Goal: Find specific page/section: Find specific page/section

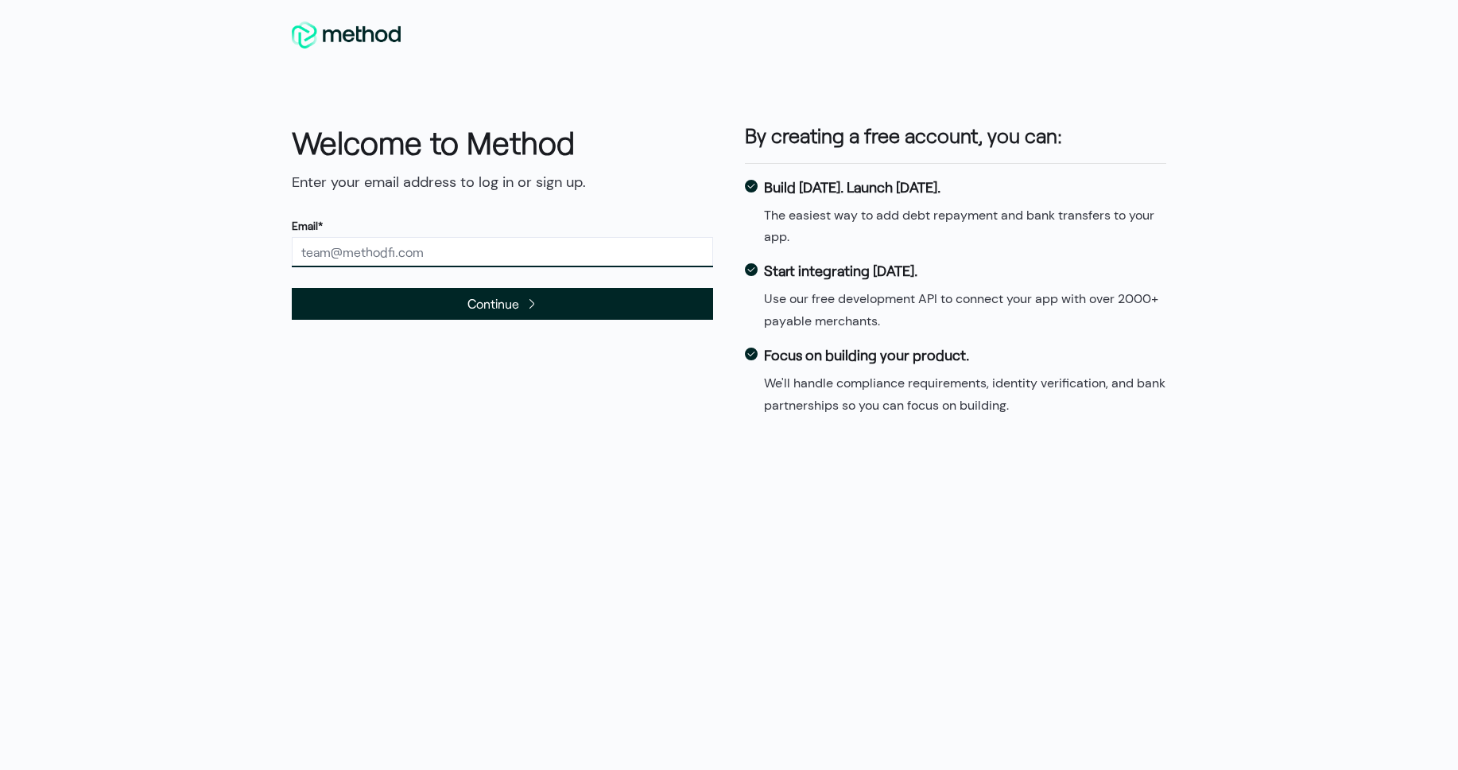
click at [385, 254] on input "text" at bounding box center [502, 252] width 421 height 30
type input "cory@highwaybenefits.com"
click at [426, 305] on span "Continue" at bounding box center [502, 303] width 421 height 32
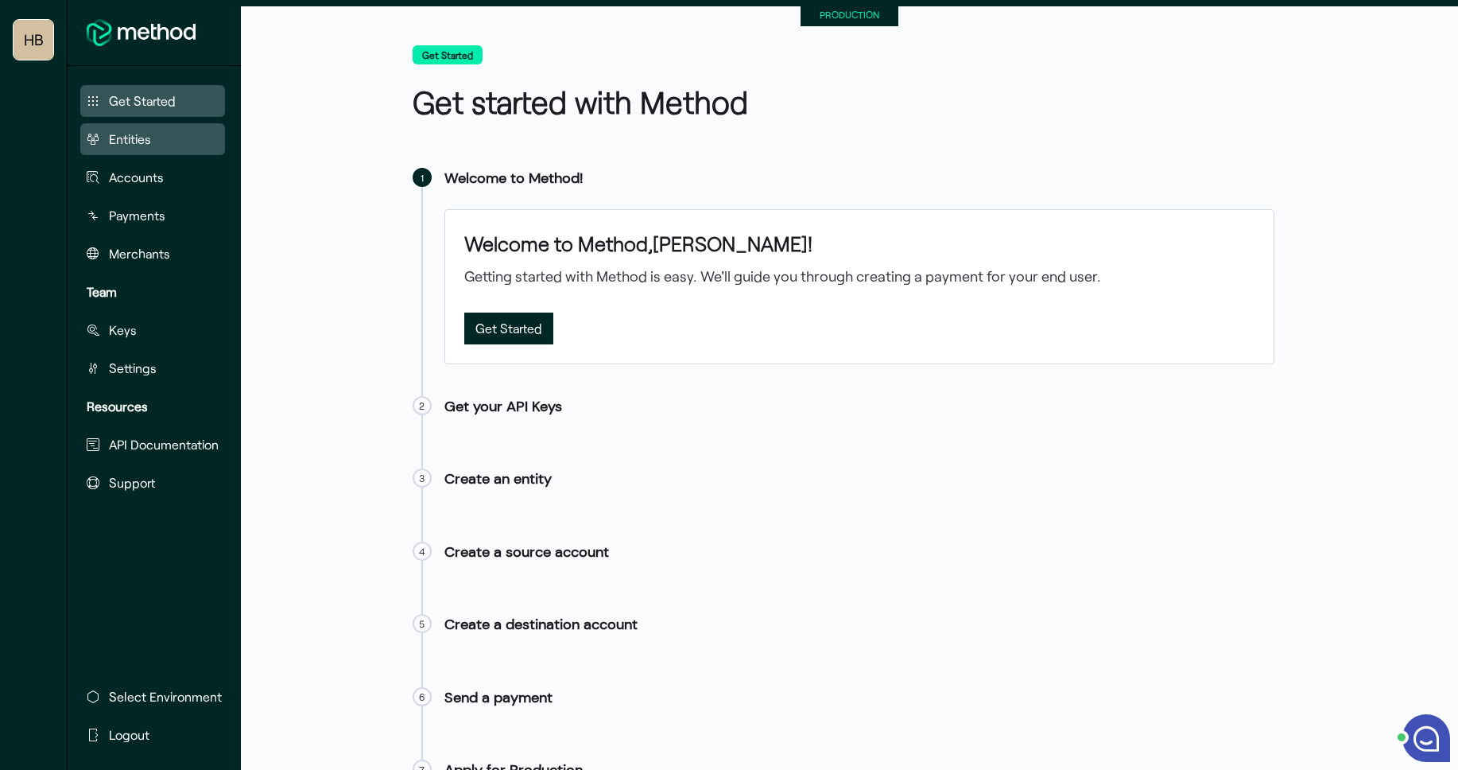
click at [178, 136] on button "Entities" at bounding box center [152, 139] width 145 height 32
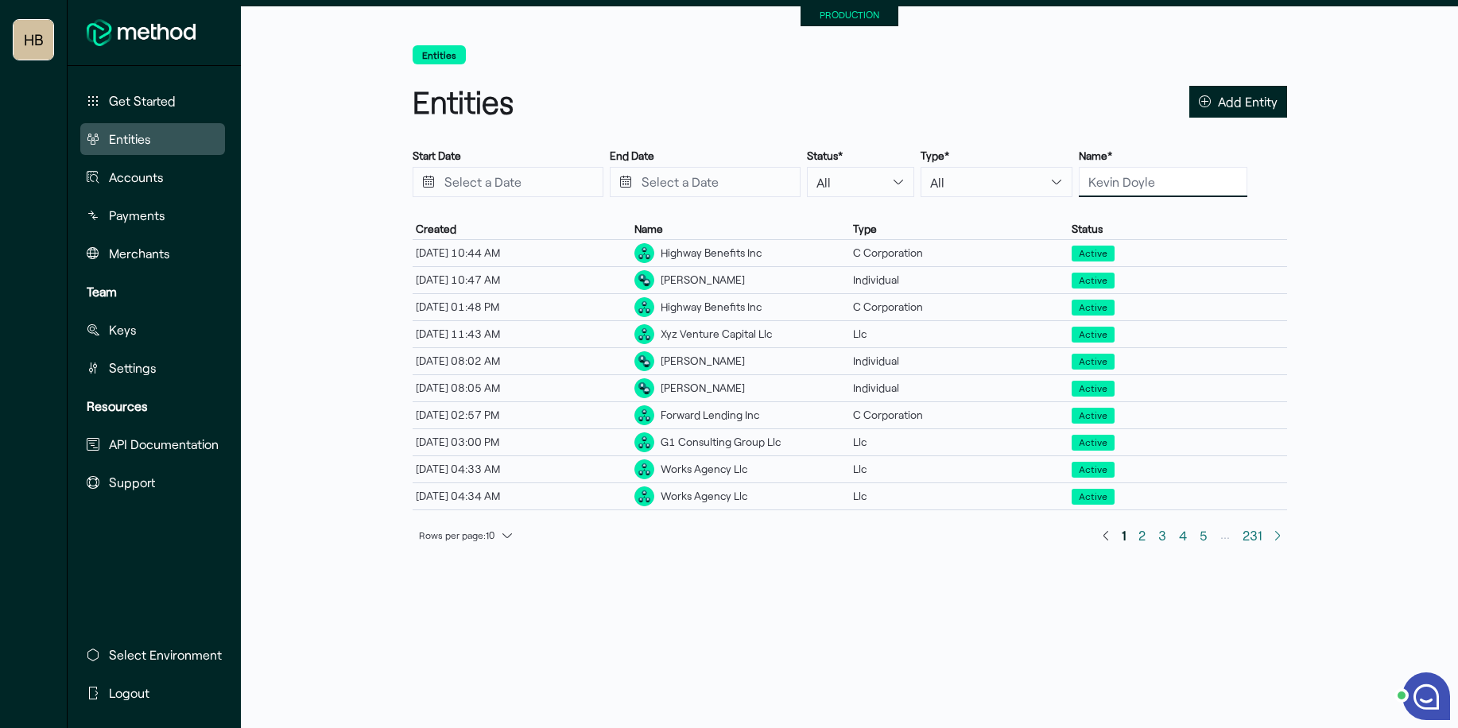
click at [1101, 183] on input "text" at bounding box center [1163, 182] width 169 height 30
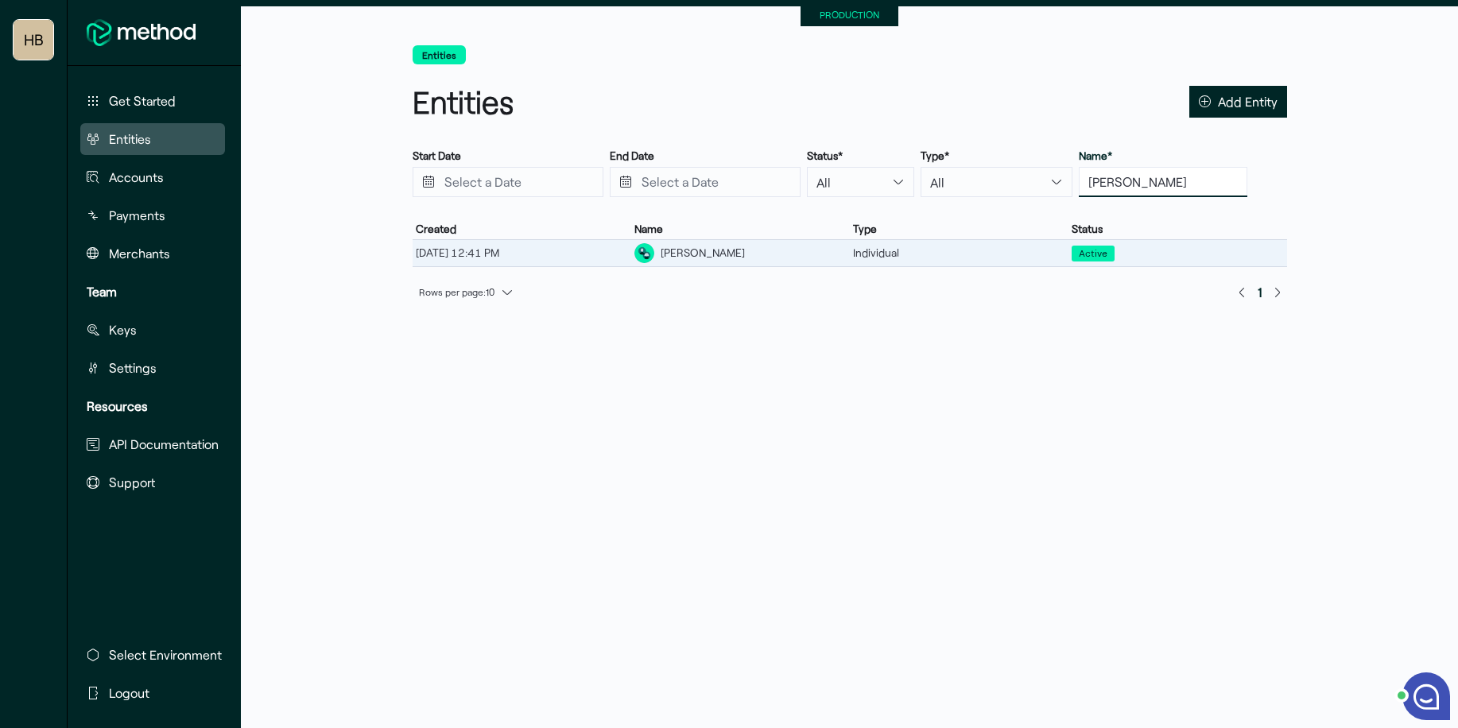
type input "wen m"
click at [683, 253] on div "Wen Murphy" at bounding box center [703, 253] width 84 height 17
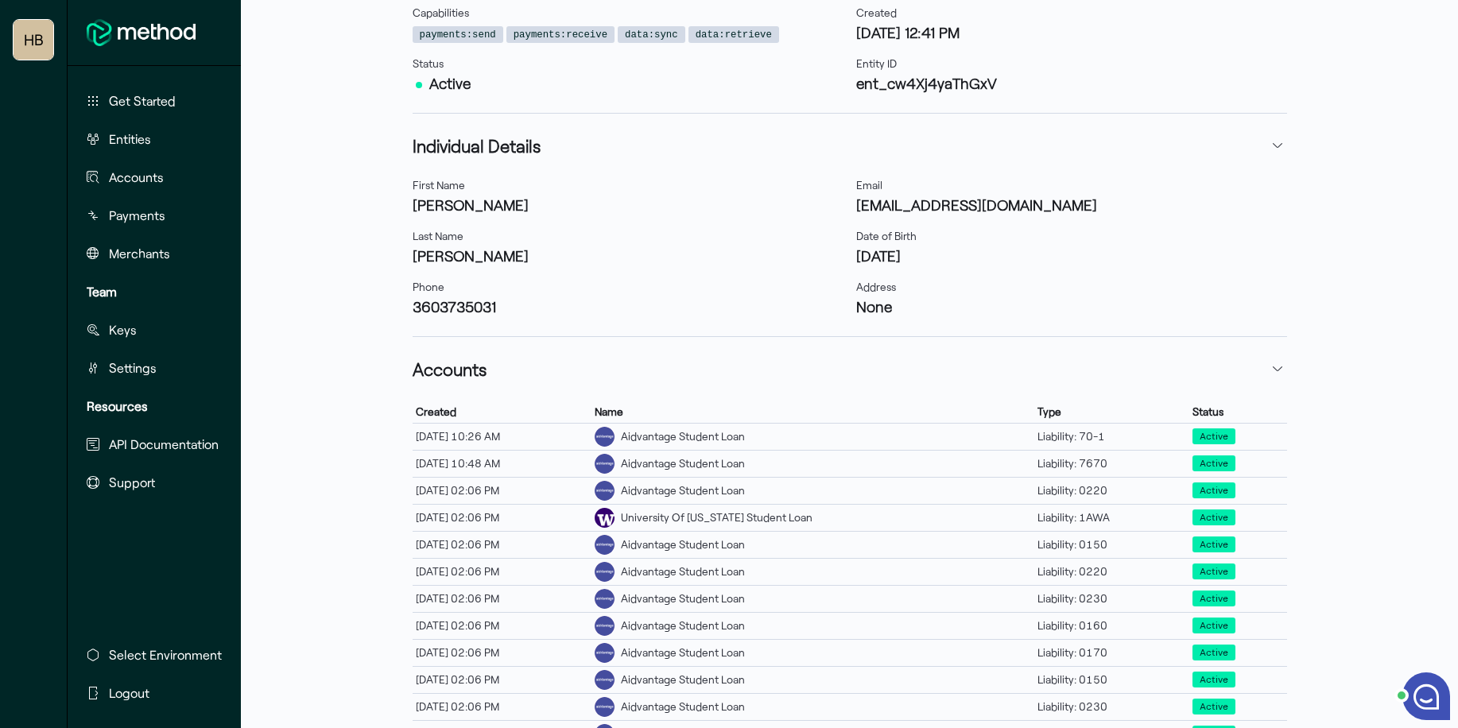
scroll to position [312, 0]
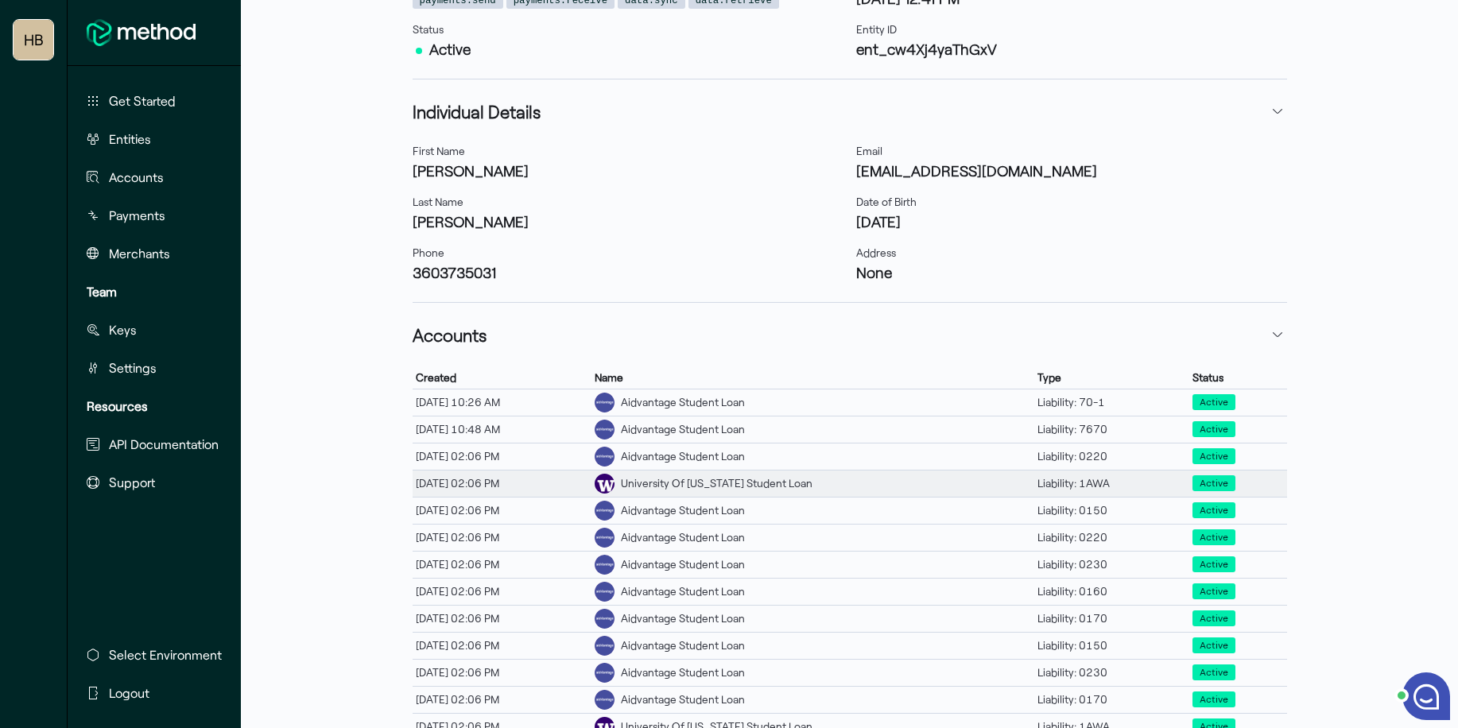
click at [715, 483] on div "University Of Washington Student Loan" at bounding box center [717, 484] width 192 height 17
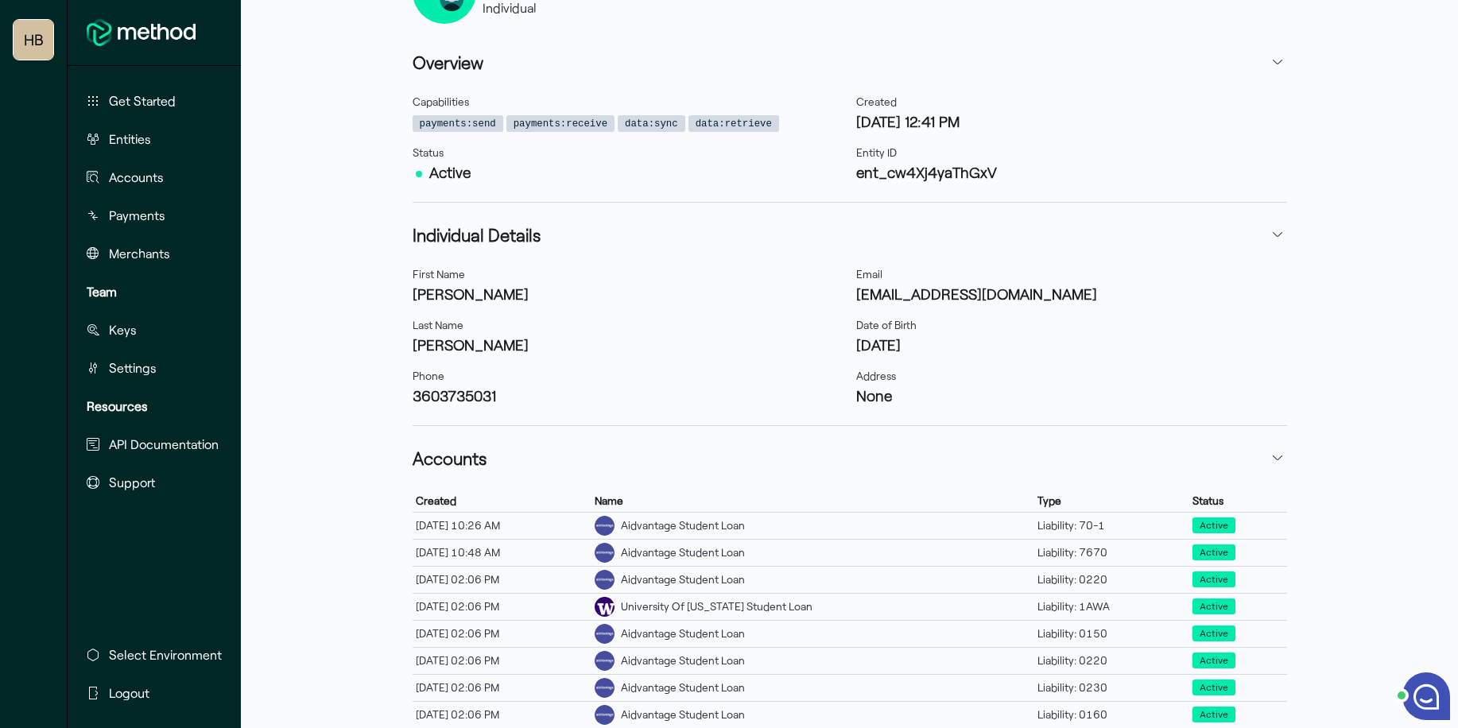
scroll to position [480, 0]
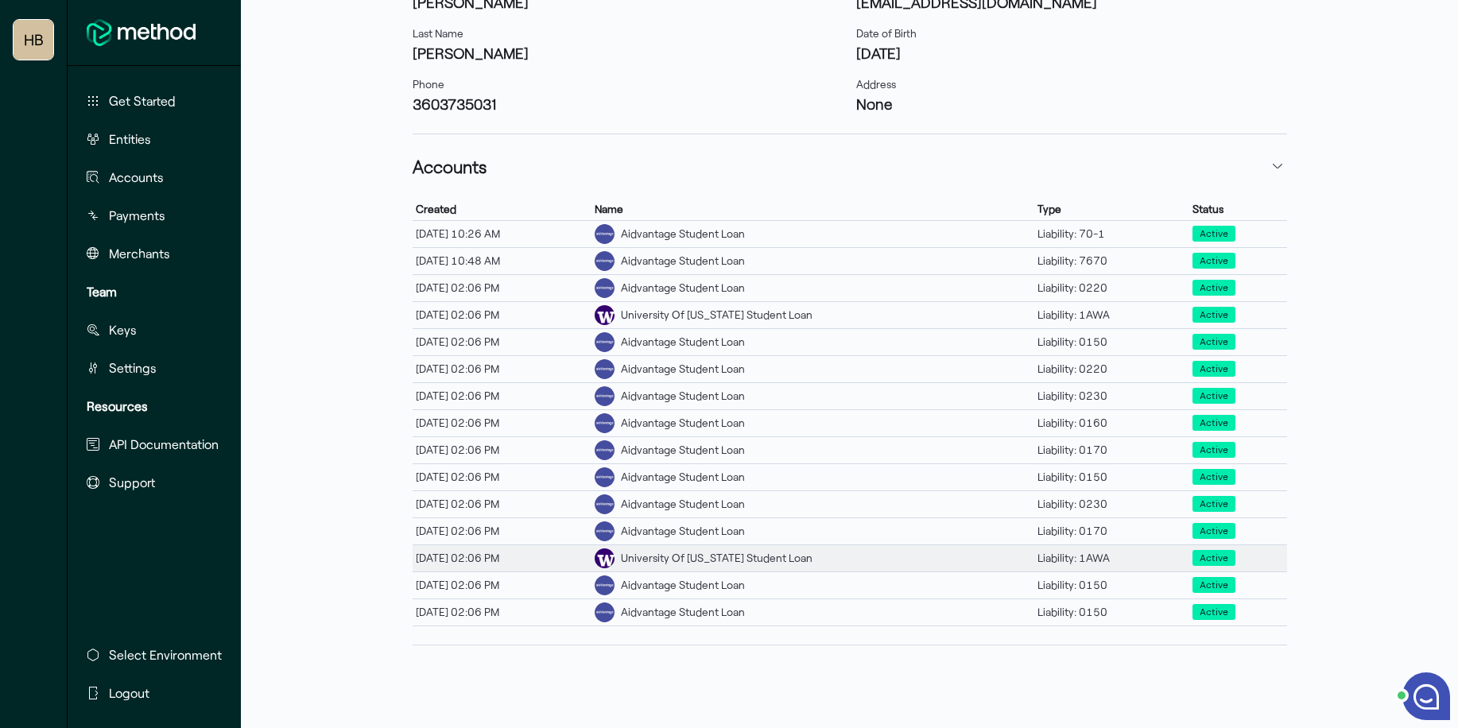
click at [854, 561] on div "University Of Washington Student Loan" at bounding box center [813, 559] width 443 height 26
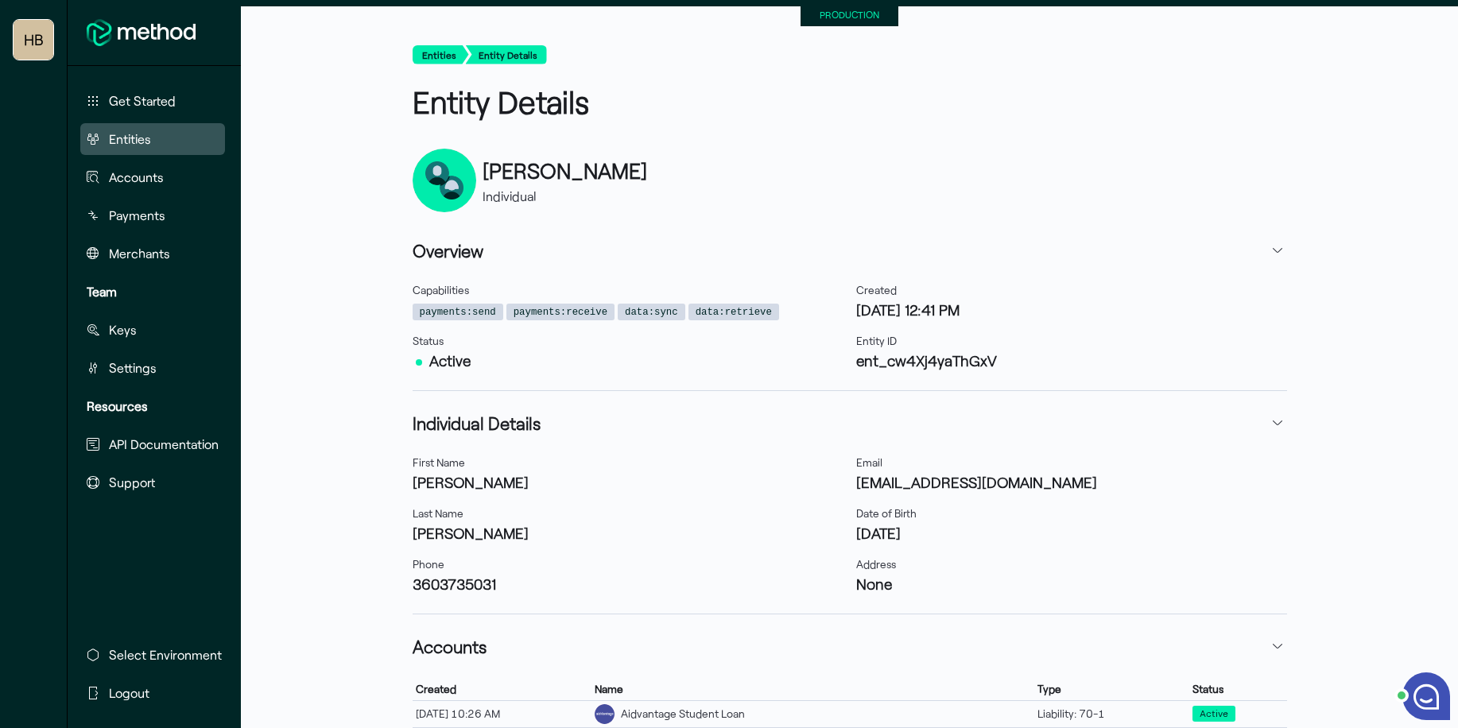
click at [141, 136] on span "Entities" at bounding box center [130, 139] width 42 height 19
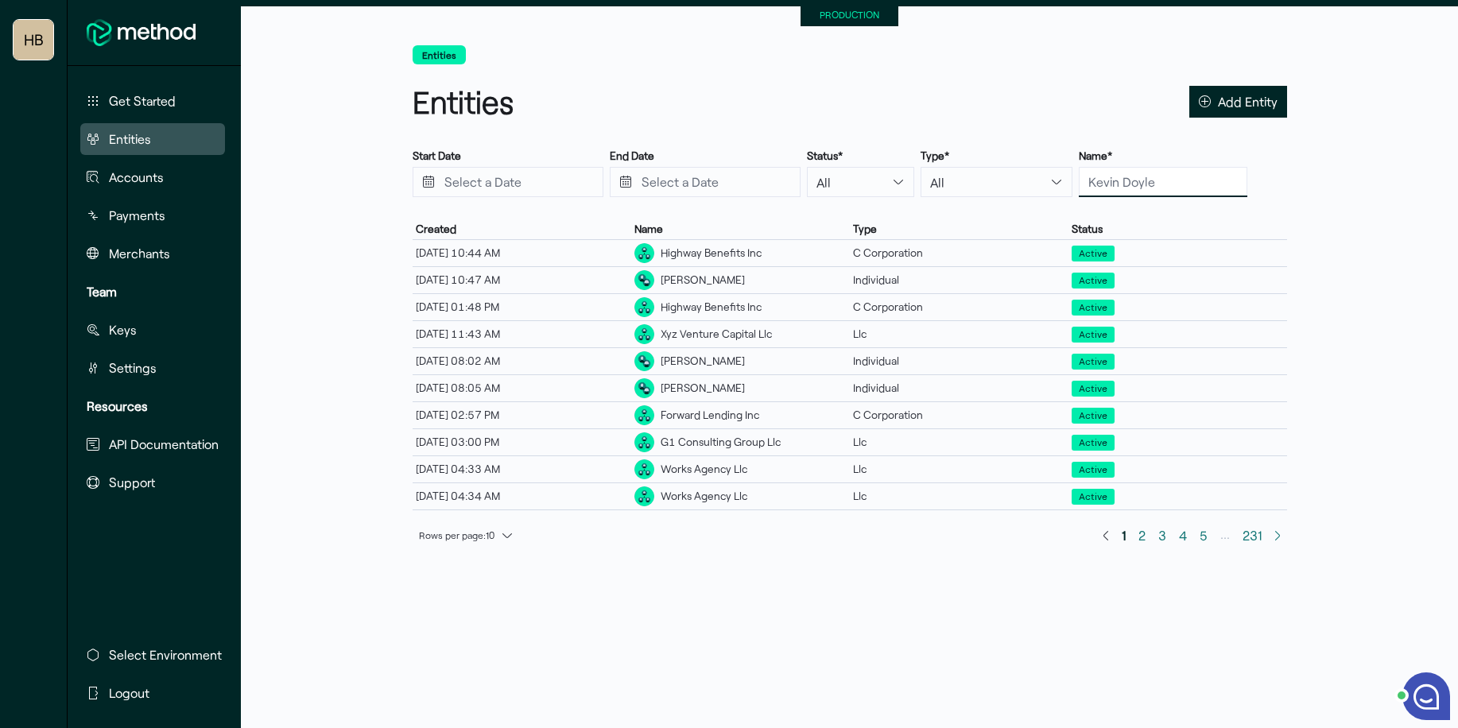
click at [1129, 184] on input "text" at bounding box center [1163, 182] width 169 height 30
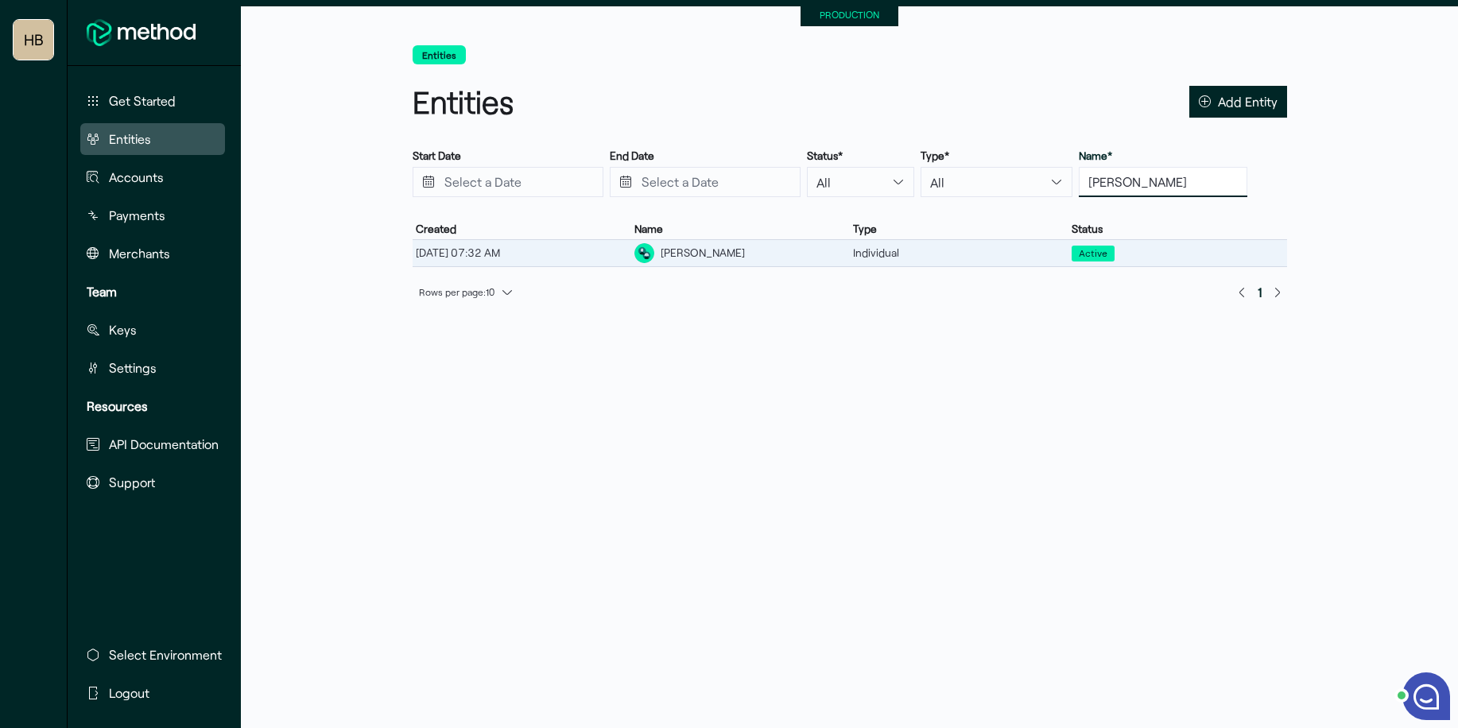
type input "michael camp"
click at [704, 260] on div "Michael Campos" at bounding box center [703, 253] width 84 height 17
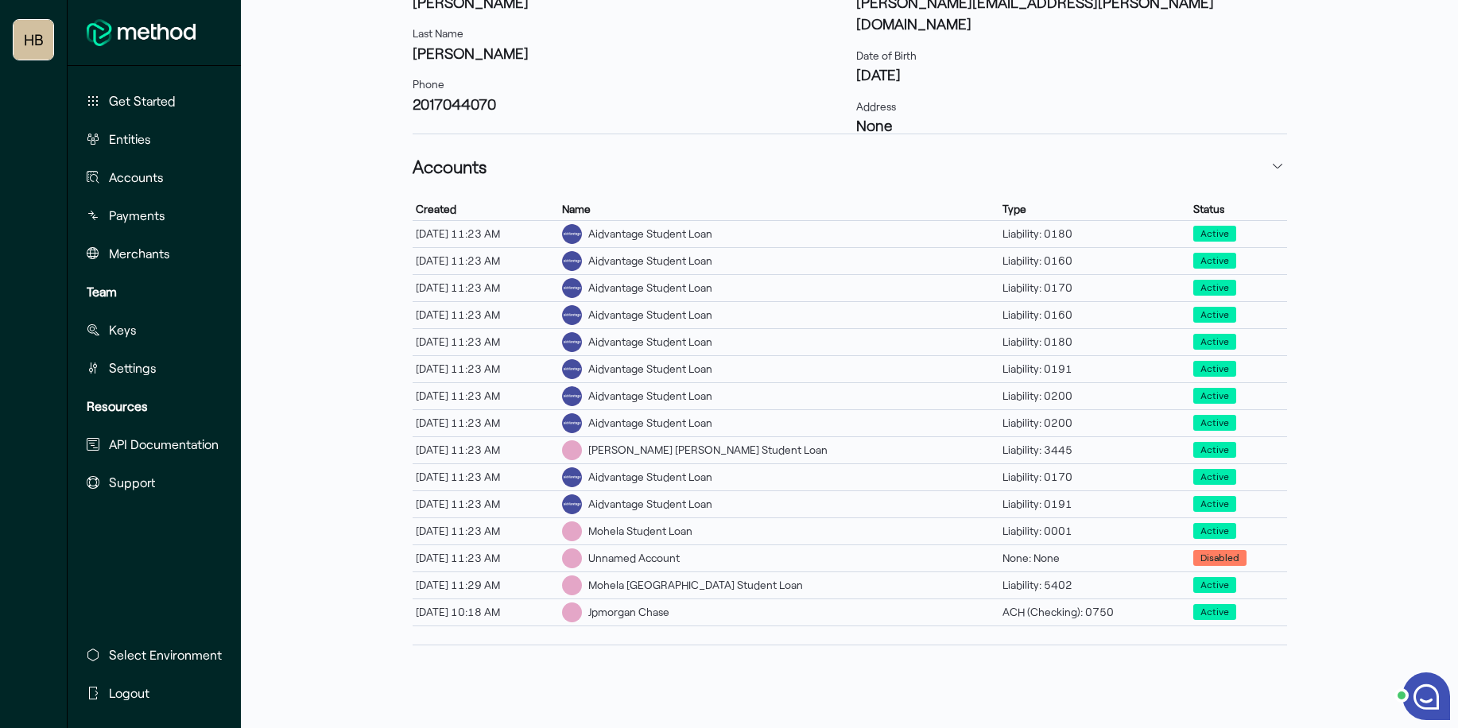
scroll to position [479, 0]
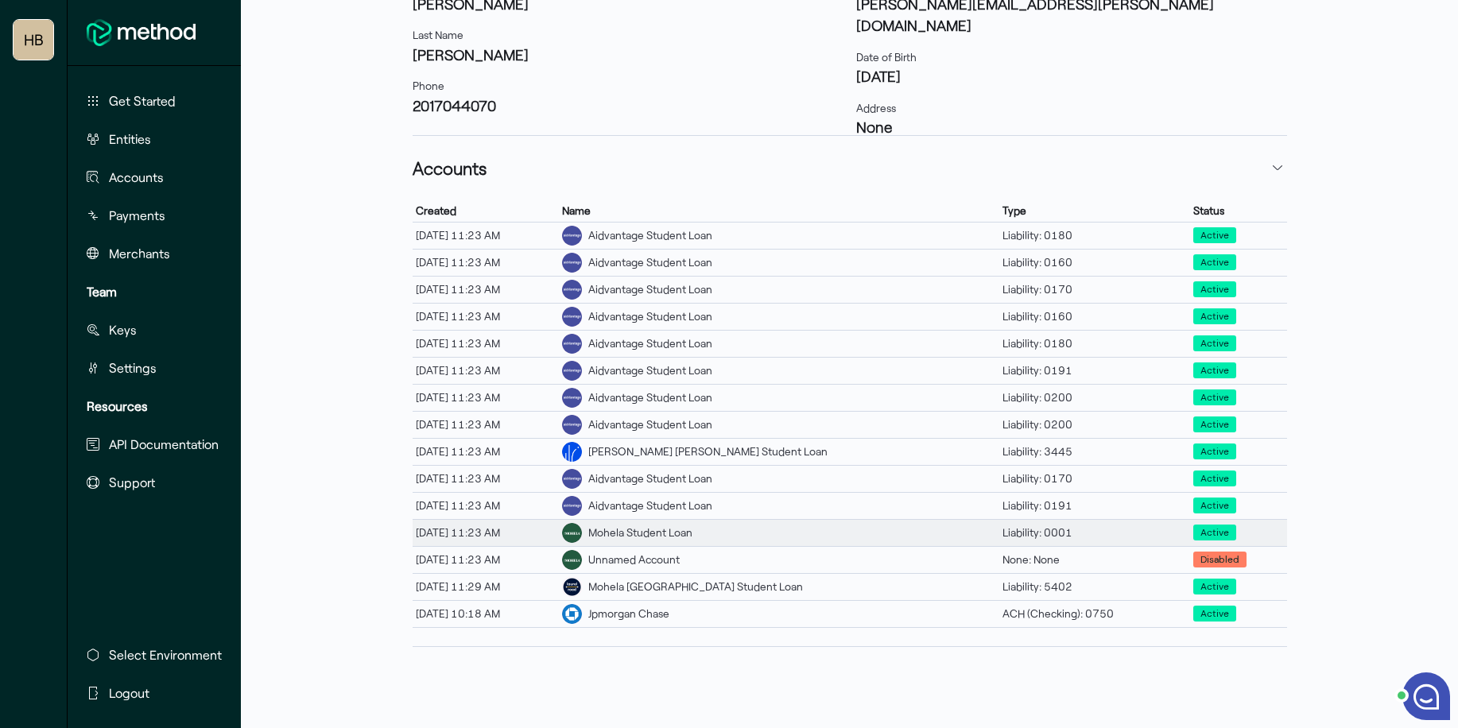
click at [768, 535] on div "Mohela Student Loan" at bounding box center [779, 533] width 441 height 26
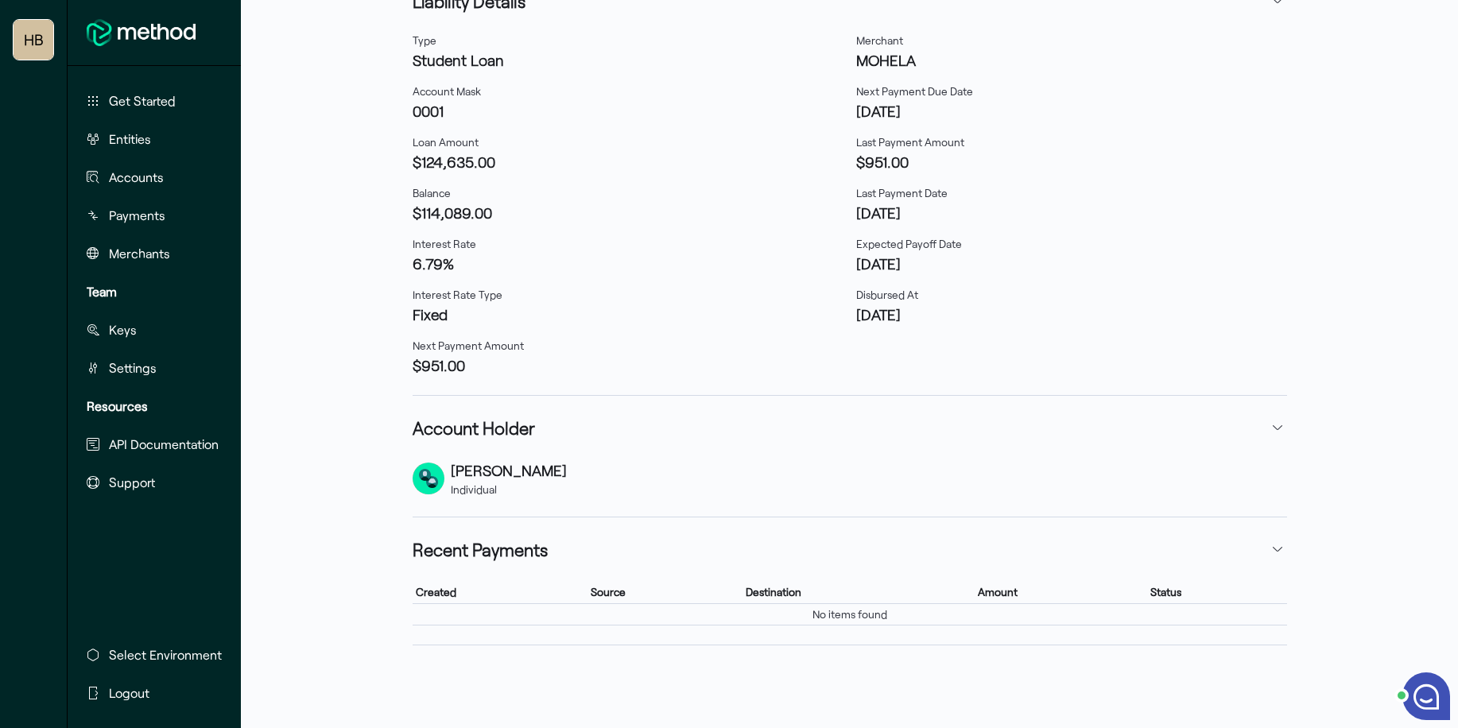
scroll to position [420, 0]
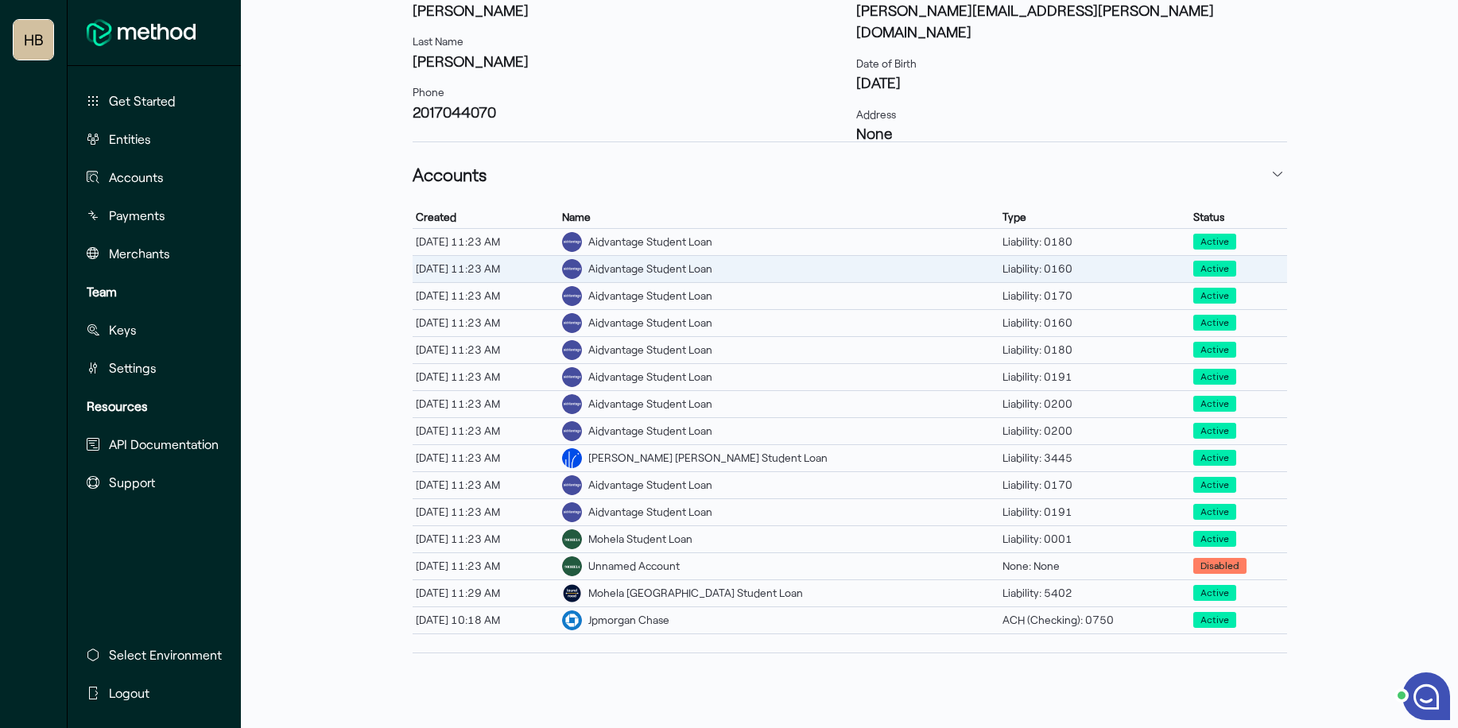
scroll to position [480, 0]
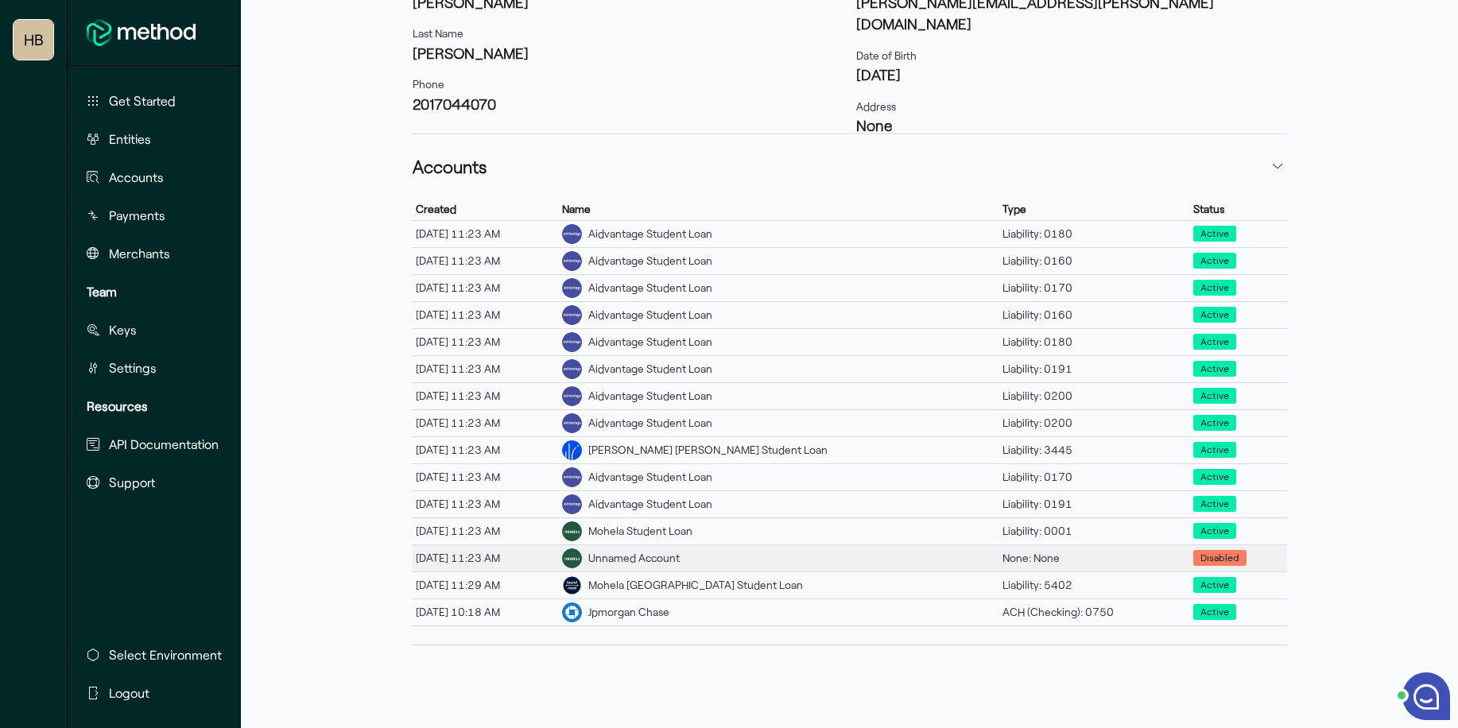
click at [1096, 556] on div "None: None" at bounding box center [1095, 558] width 191 height 21
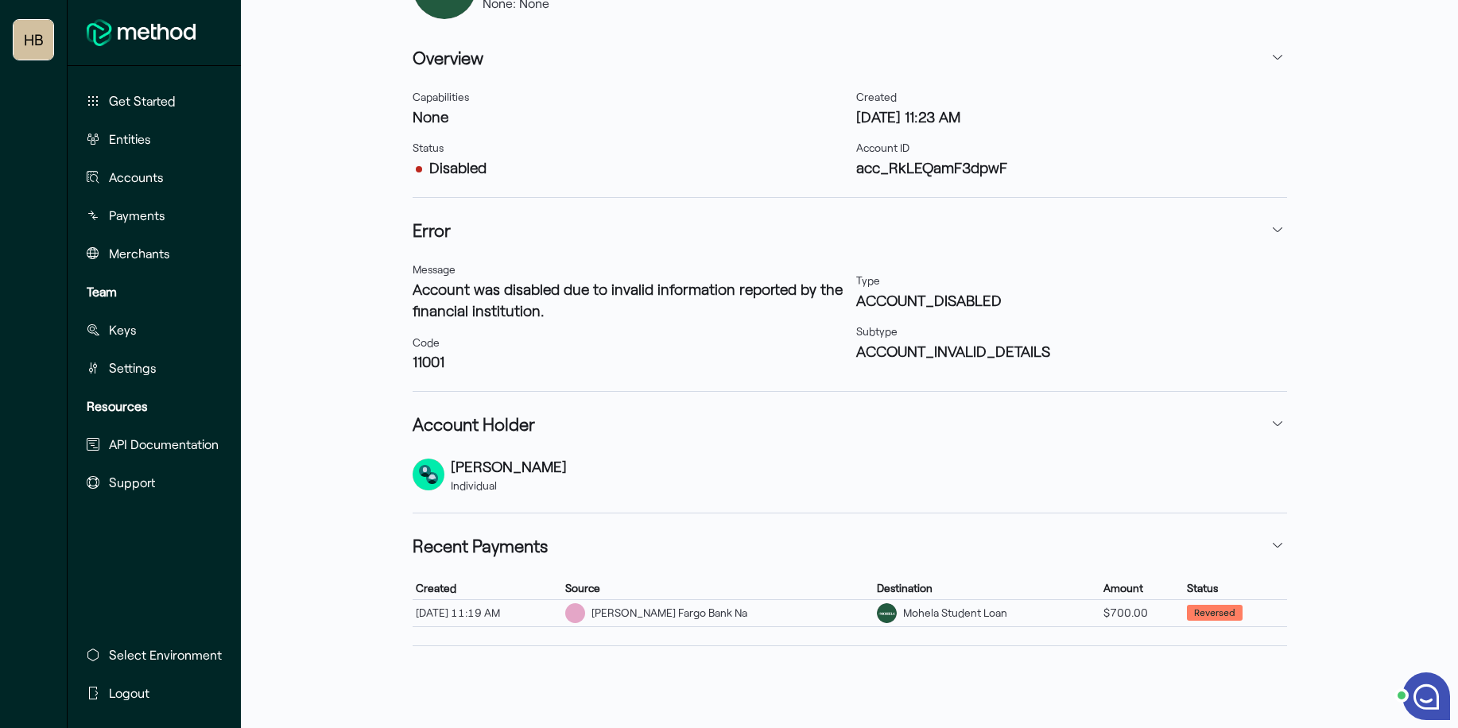
scroll to position [194, 0]
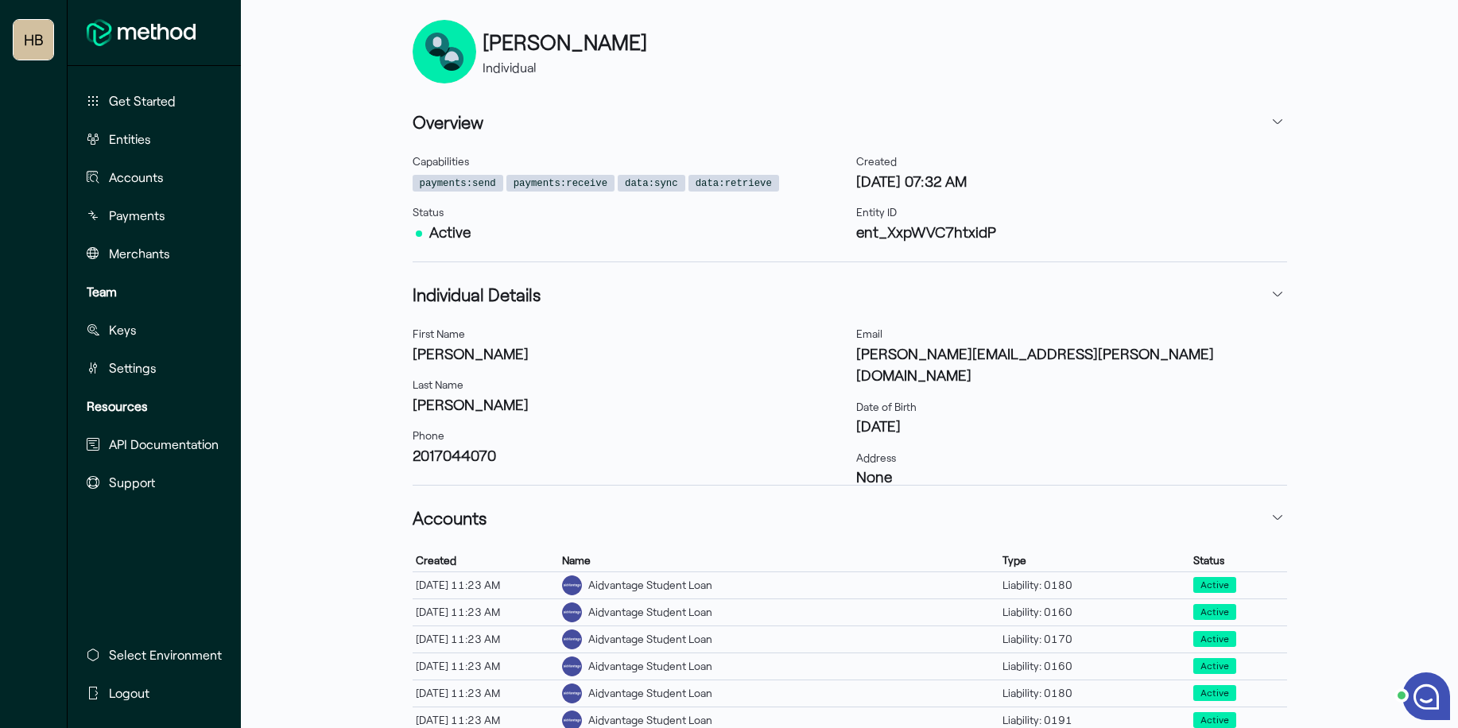
scroll to position [480, 0]
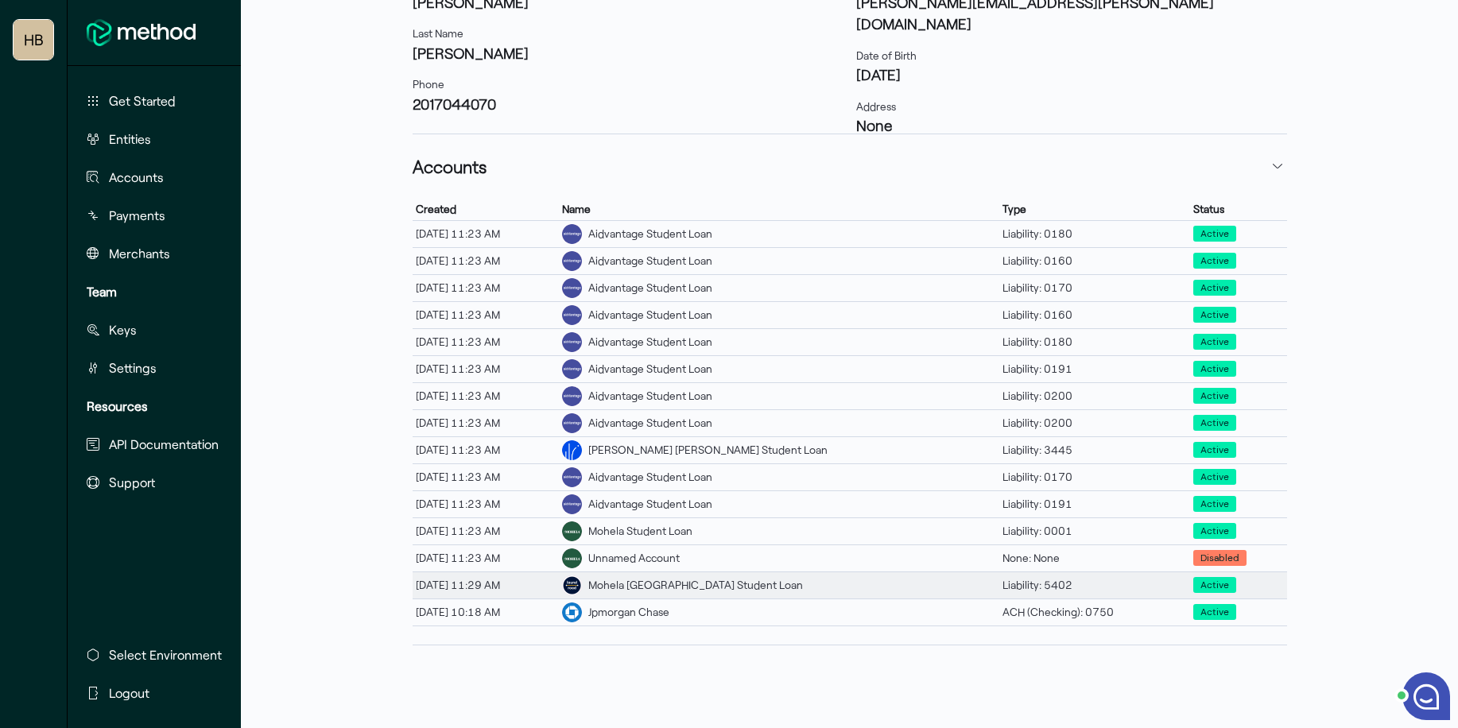
click at [767, 588] on div "Mohela Laurel Road Student Loan" at bounding box center [695, 585] width 215 height 17
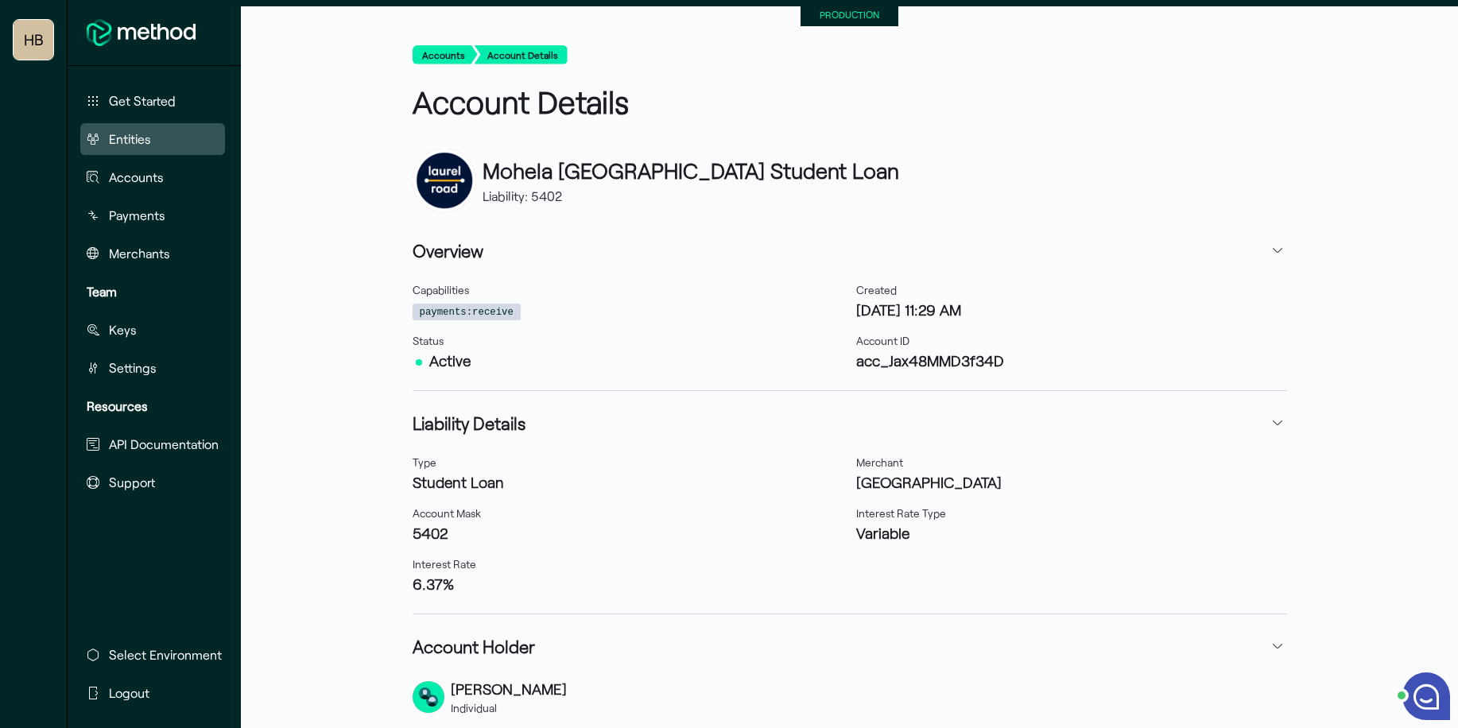
click at [127, 141] on span "Entities" at bounding box center [130, 139] width 42 height 19
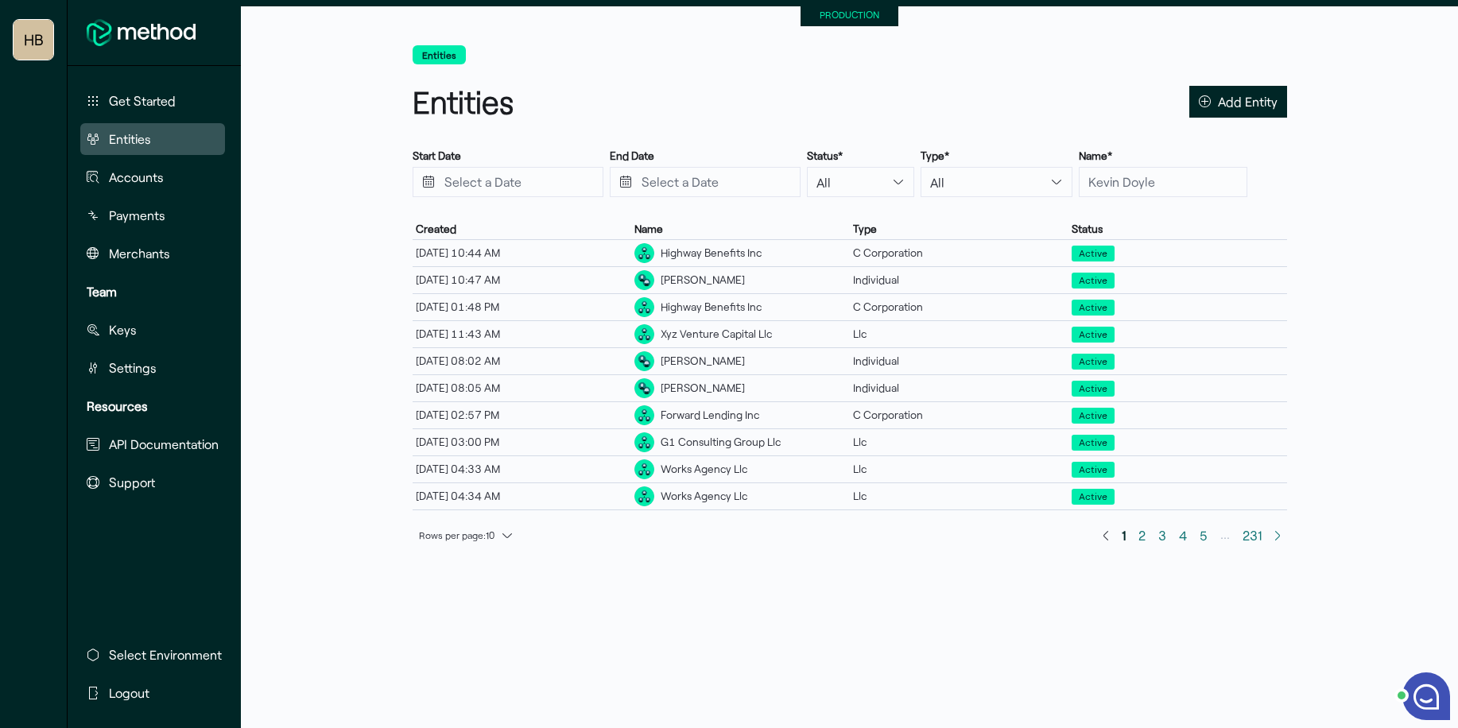
click at [183, 146] on button "Entities" at bounding box center [152, 139] width 145 height 32
click at [1101, 182] on input "text" at bounding box center [1163, 182] width 169 height 30
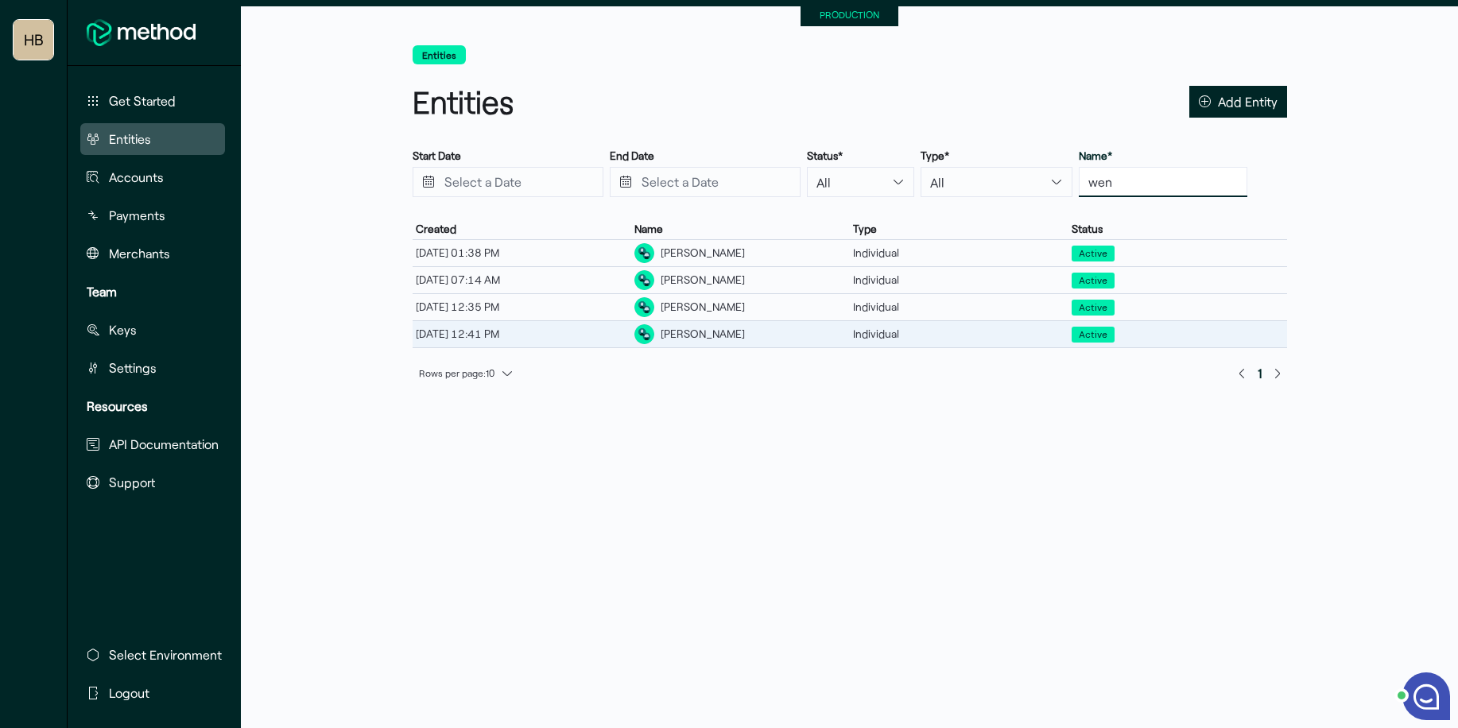
type input "wen"
click at [709, 338] on div "Wen Murphy" at bounding box center [703, 334] width 84 height 17
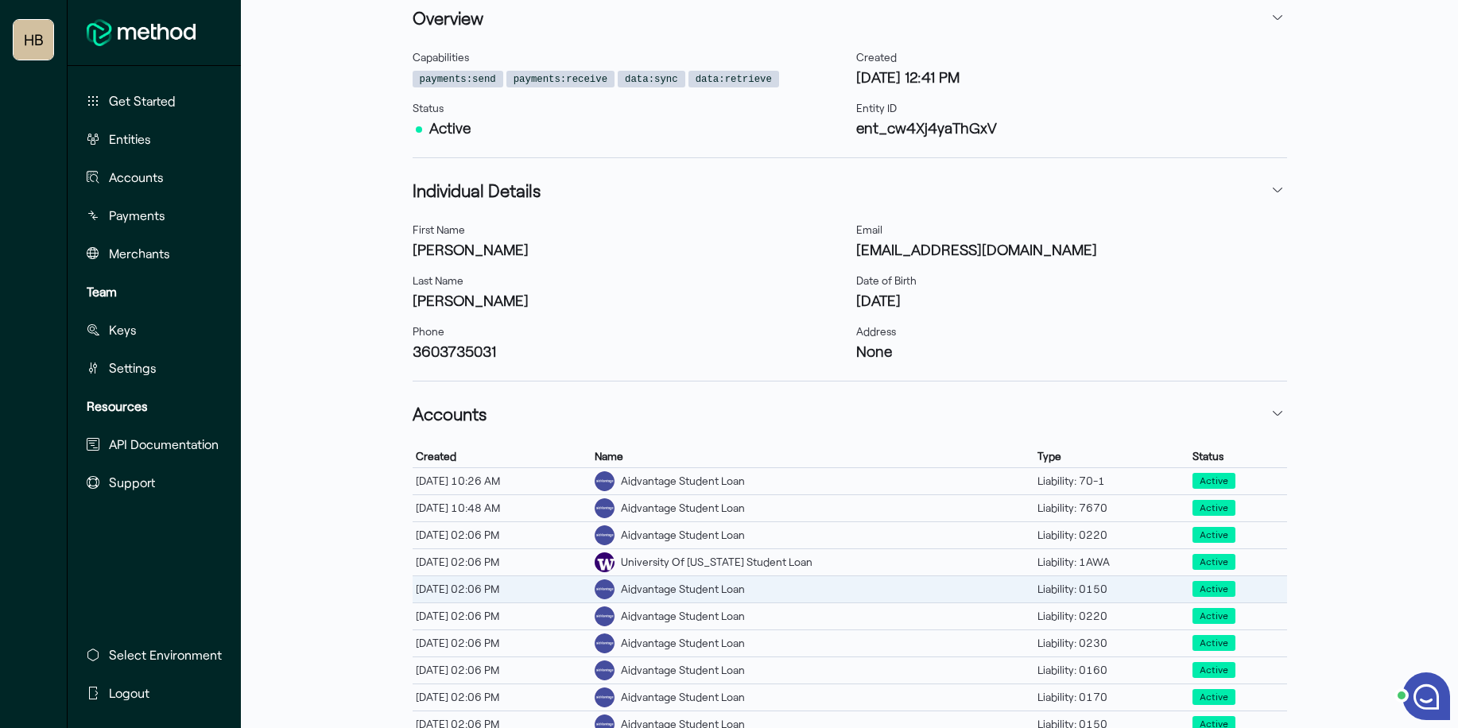
scroll to position [223, 0]
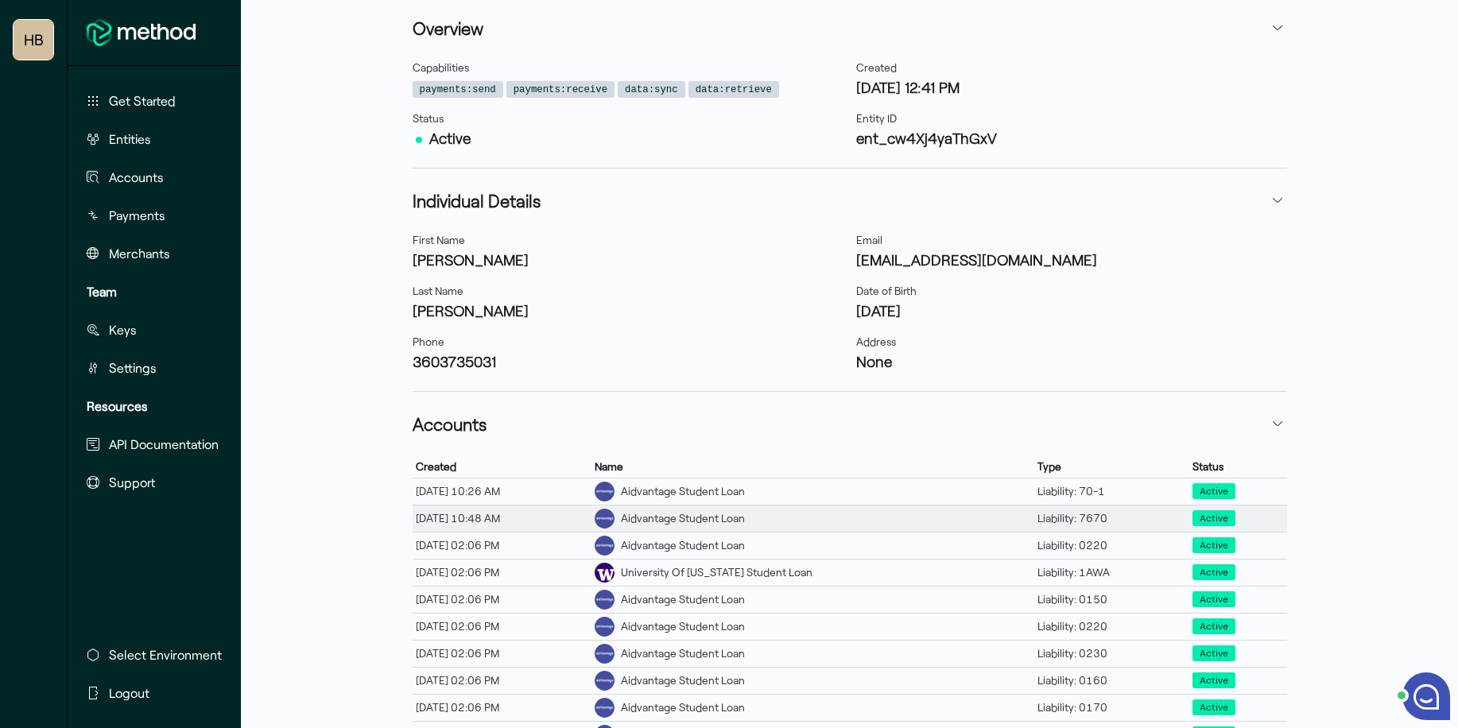
click at [777, 521] on div "Aidvantage Student Loan" at bounding box center [813, 519] width 443 height 26
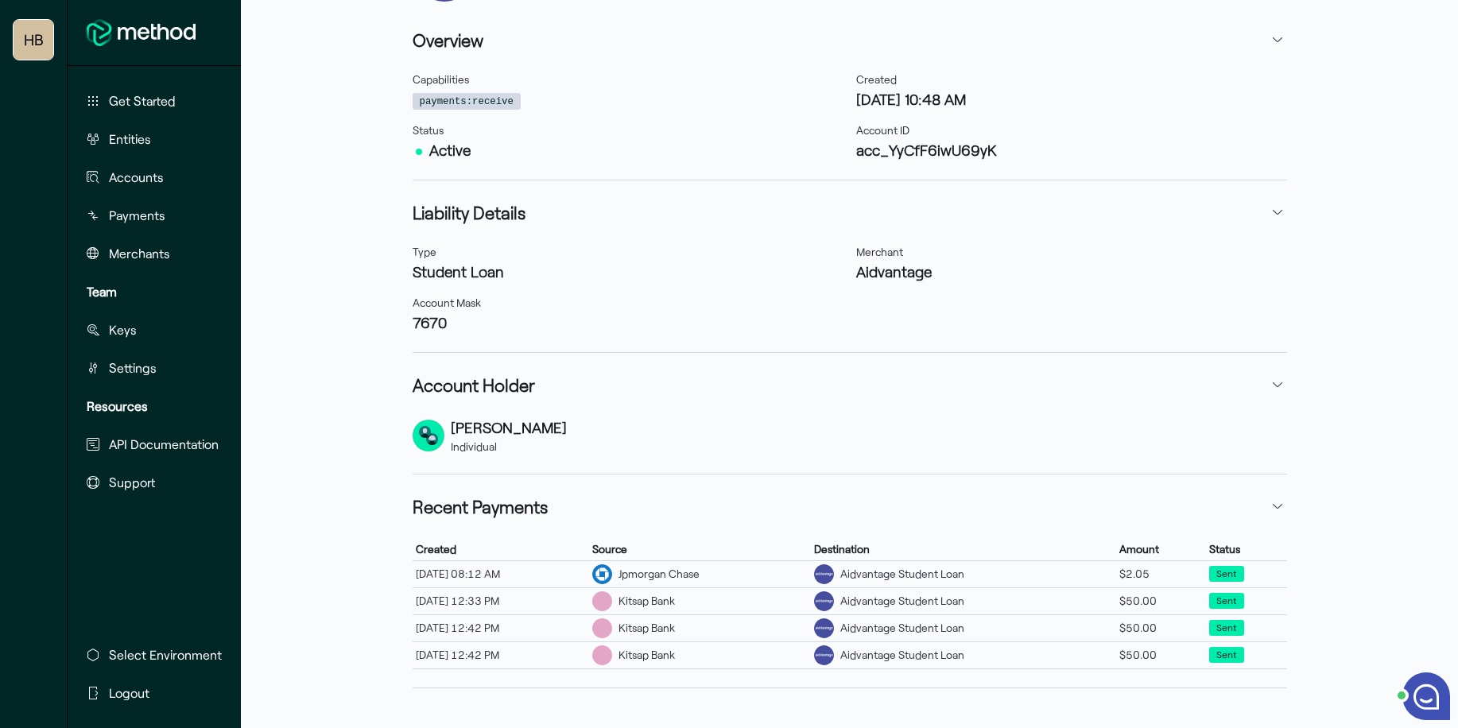
scroll to position [216, 0]
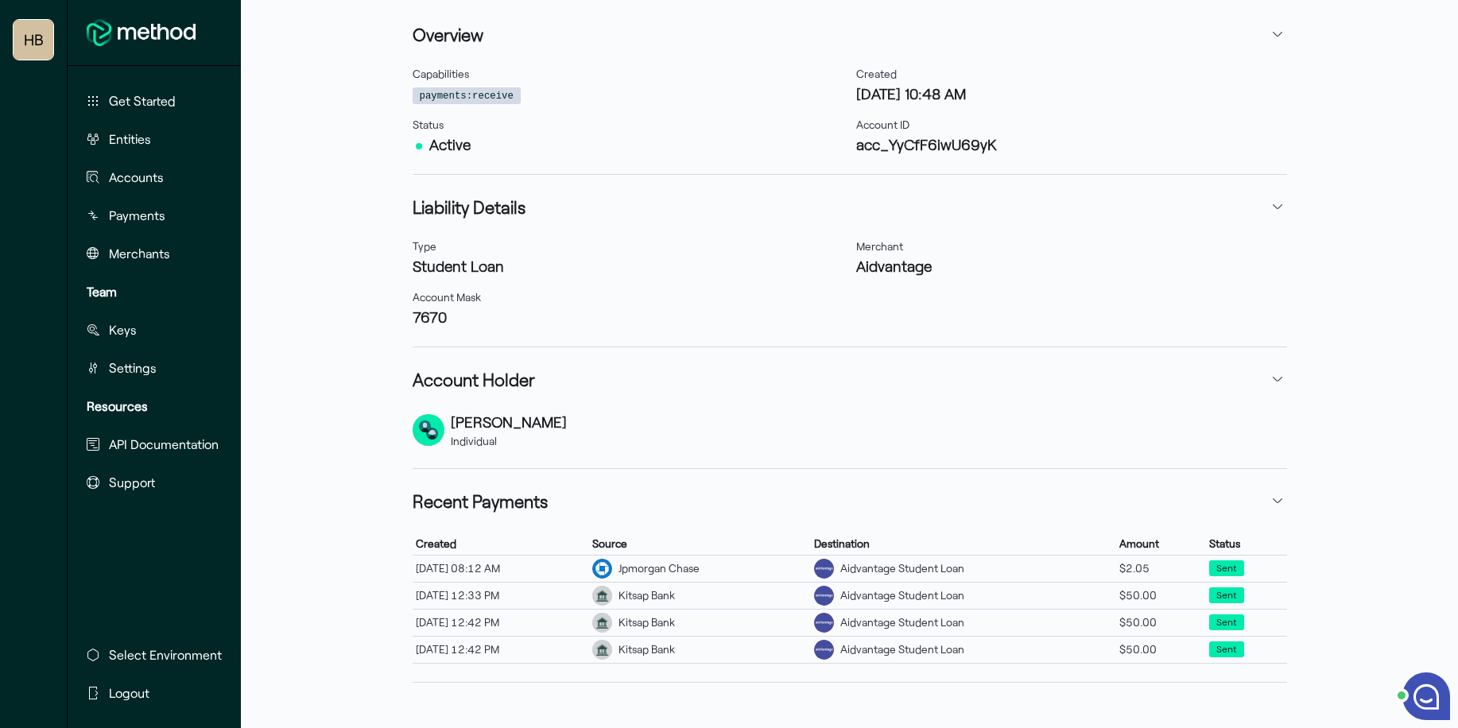
click at [759, 178] on div "Accounts Account Details Account Details Aidvantage Student Loan Liability: 767…" at bounding box center [850, 288] width 875 height 918
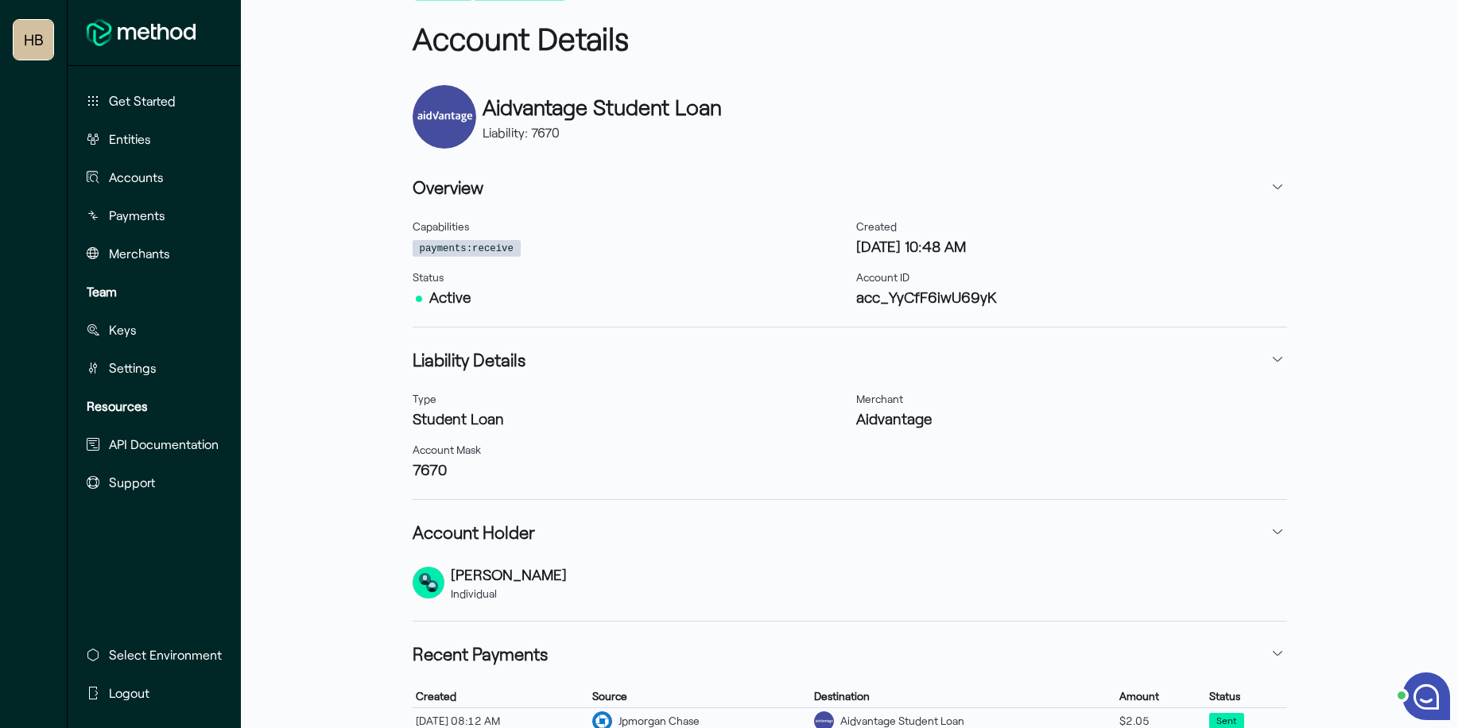
scroll to position [0, 0]
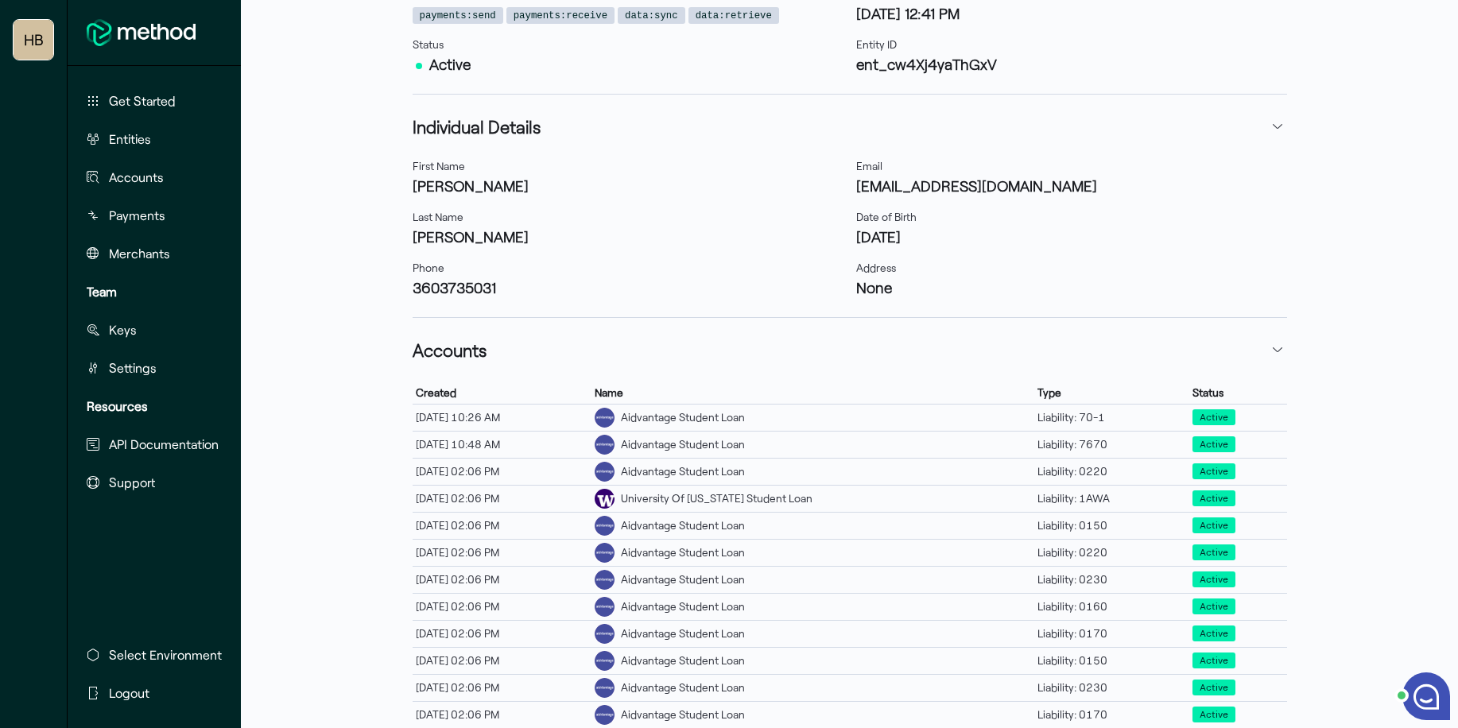
scroll to position [304, 0]
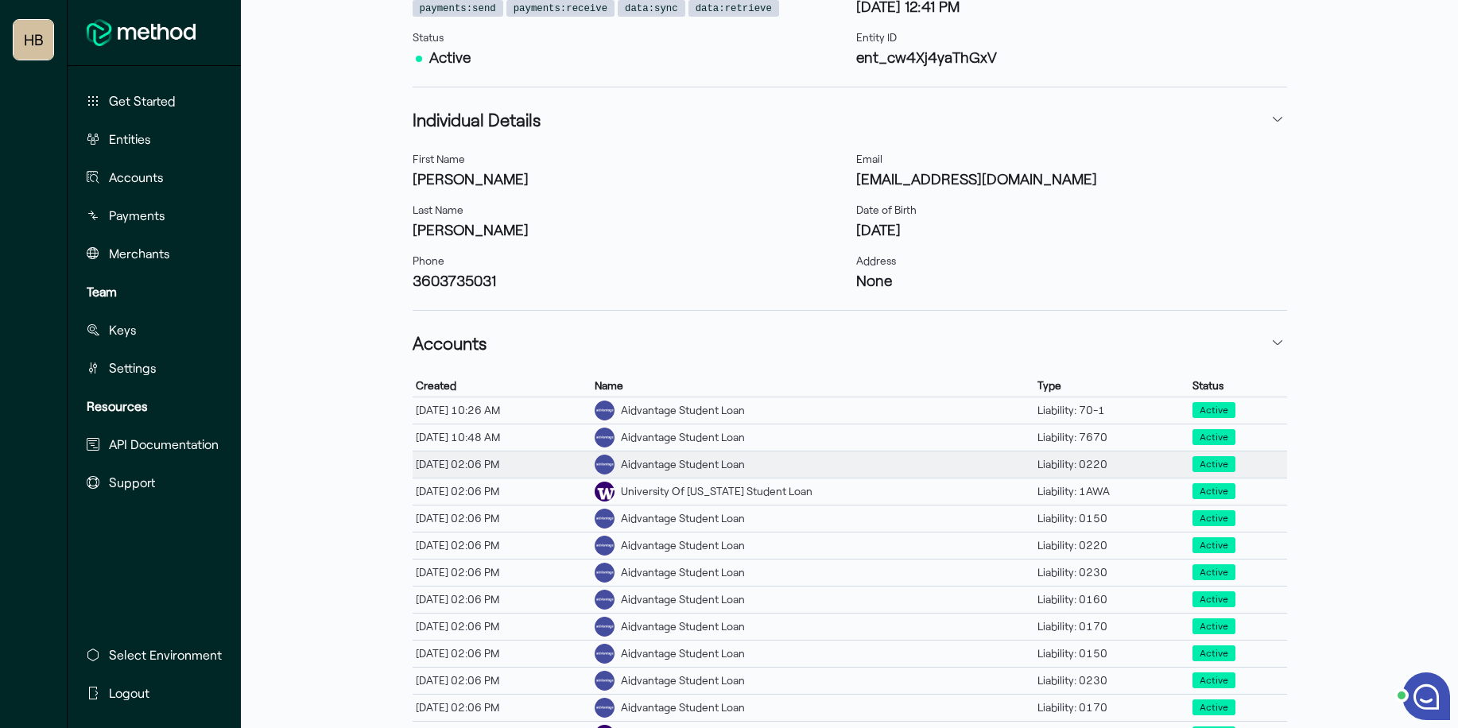
click at [715, 468] on div "Aidvantage Student Loan" at bounding box center [683, 464] width 124 height 17
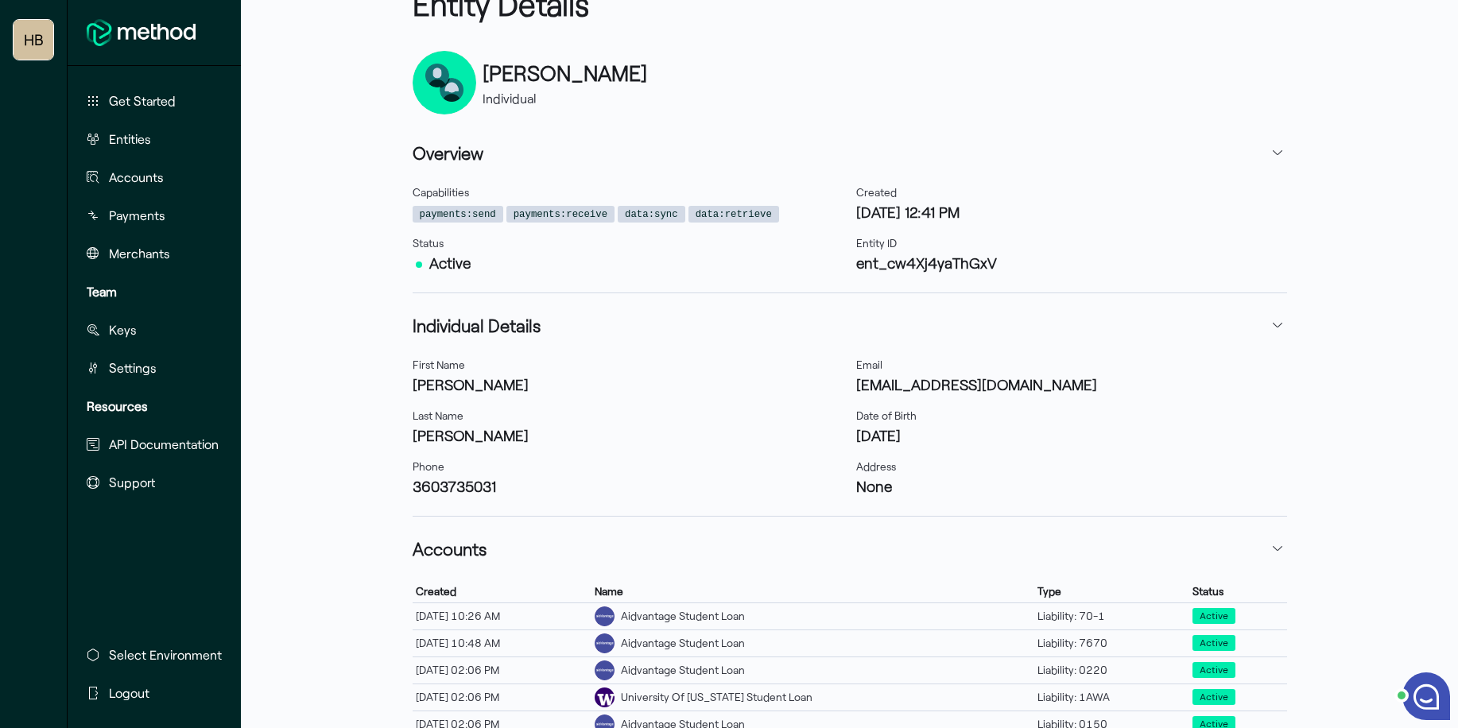
scroll to position [480, 0]
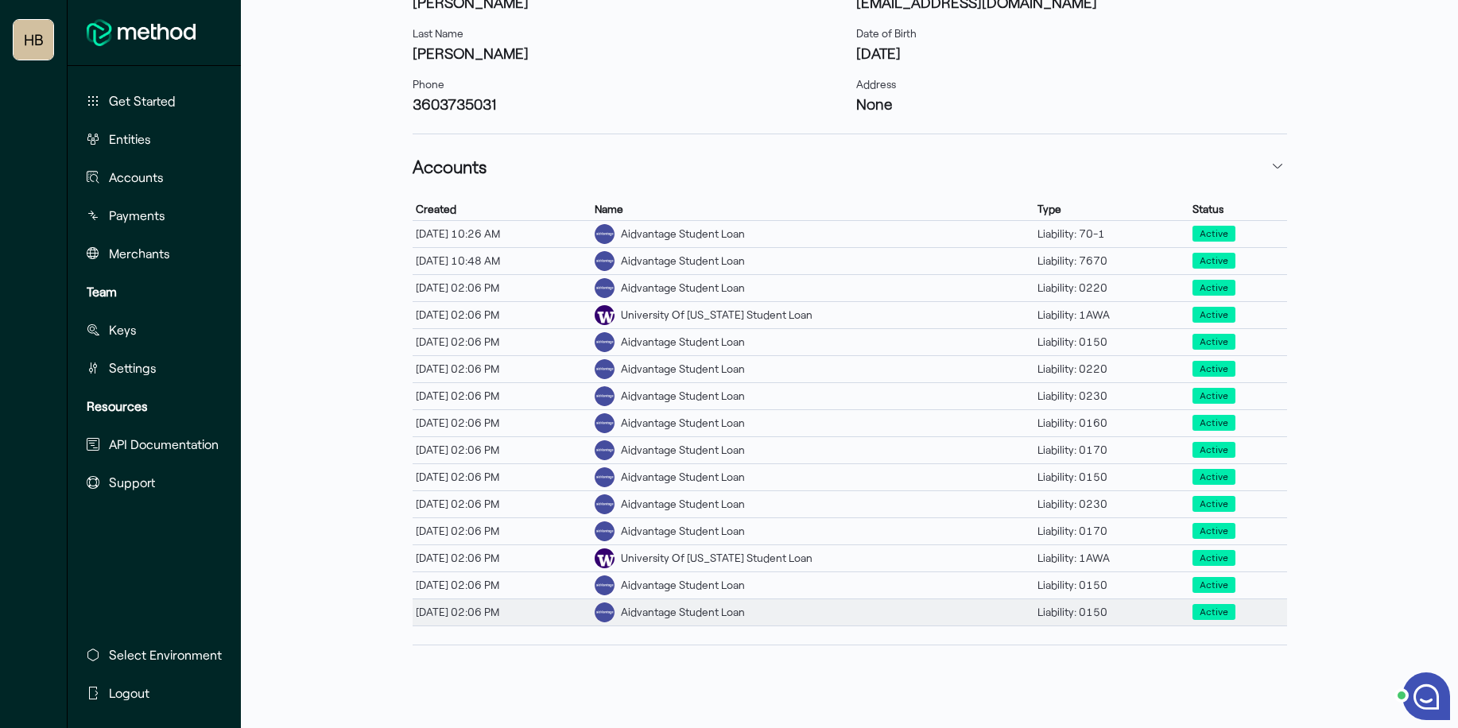
click at [741, 607] on div "Aidvantage Student Loan" at bounding box center [683, 612] width 124 height 17
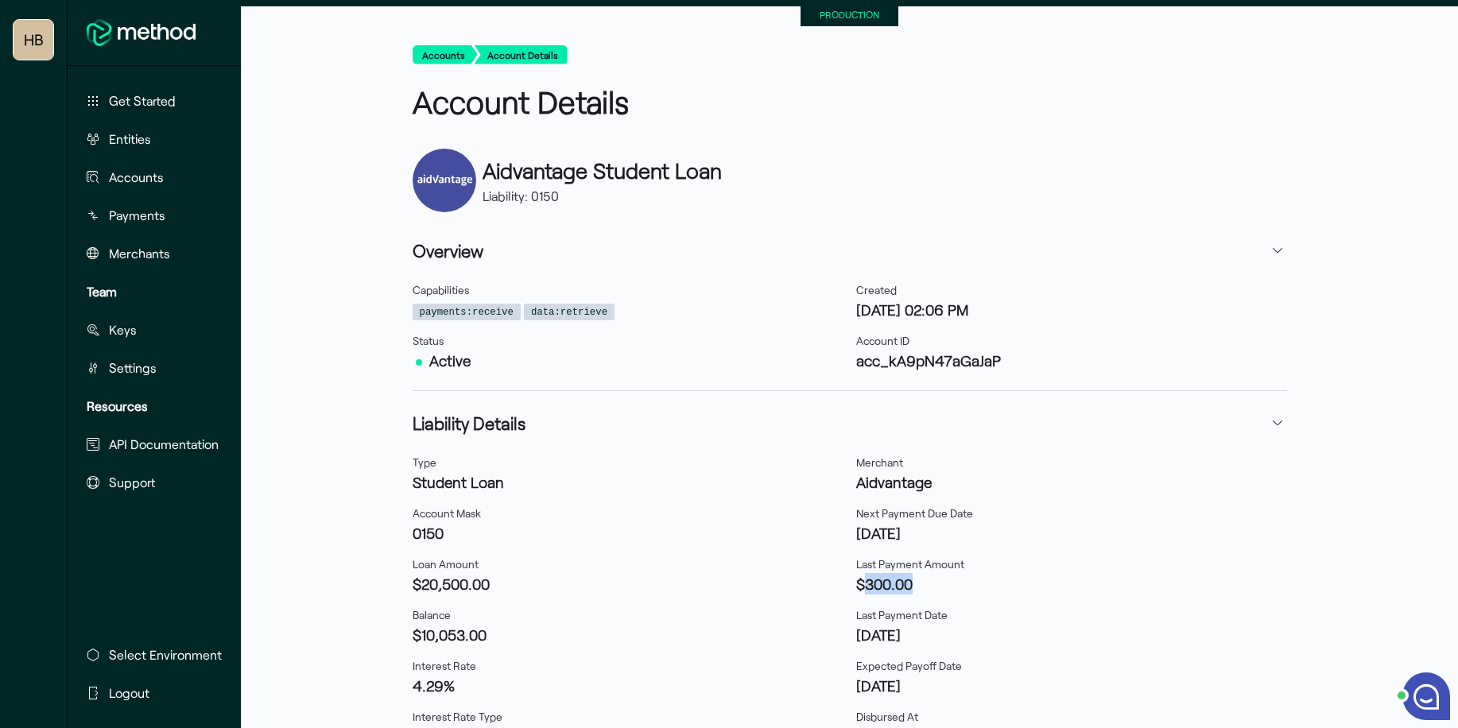
drag, startPoint x: 920, startPoint y: 588, endPoint x: 860, endPoint y: 583, distance: 59.8
click at [860, 583] on h3 "$300.00" at bounding box center [1071, 583] width 431 height 21
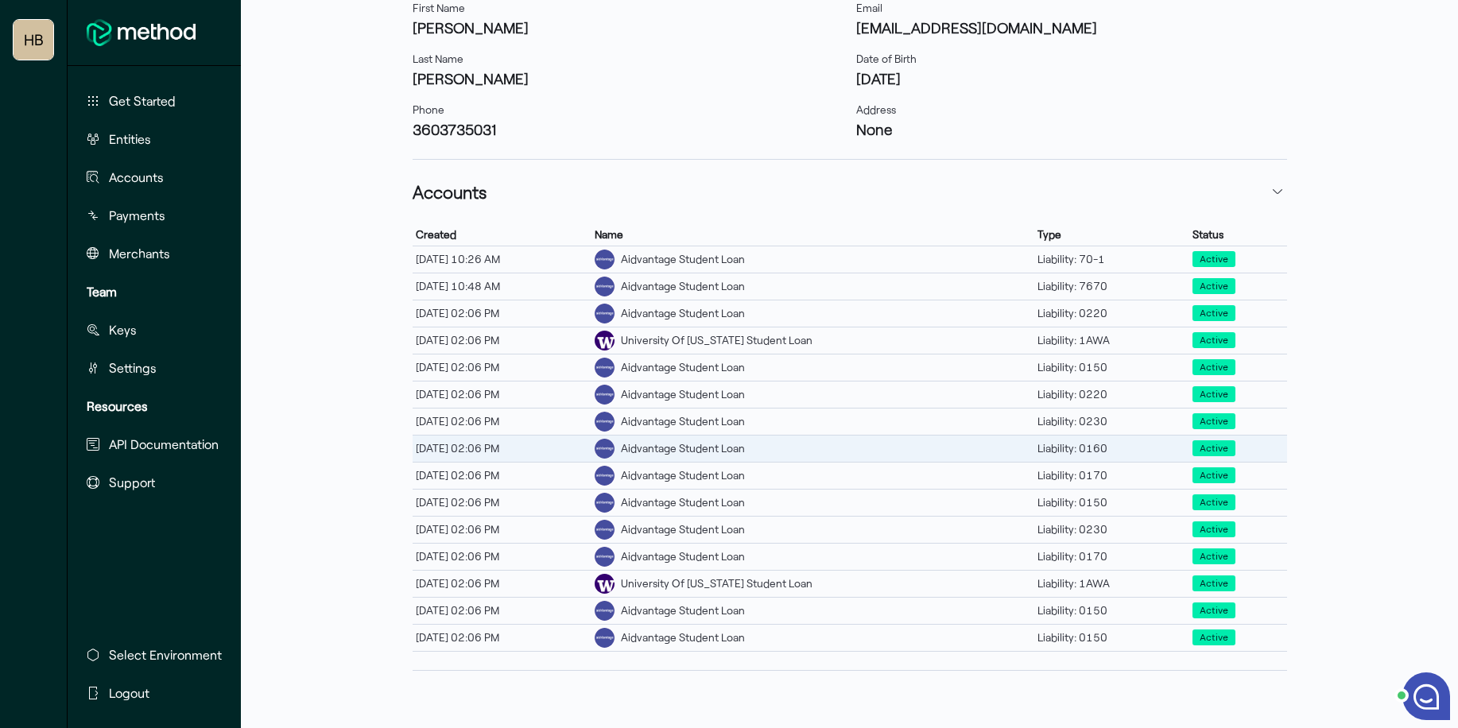
scroll to position [458, 0]
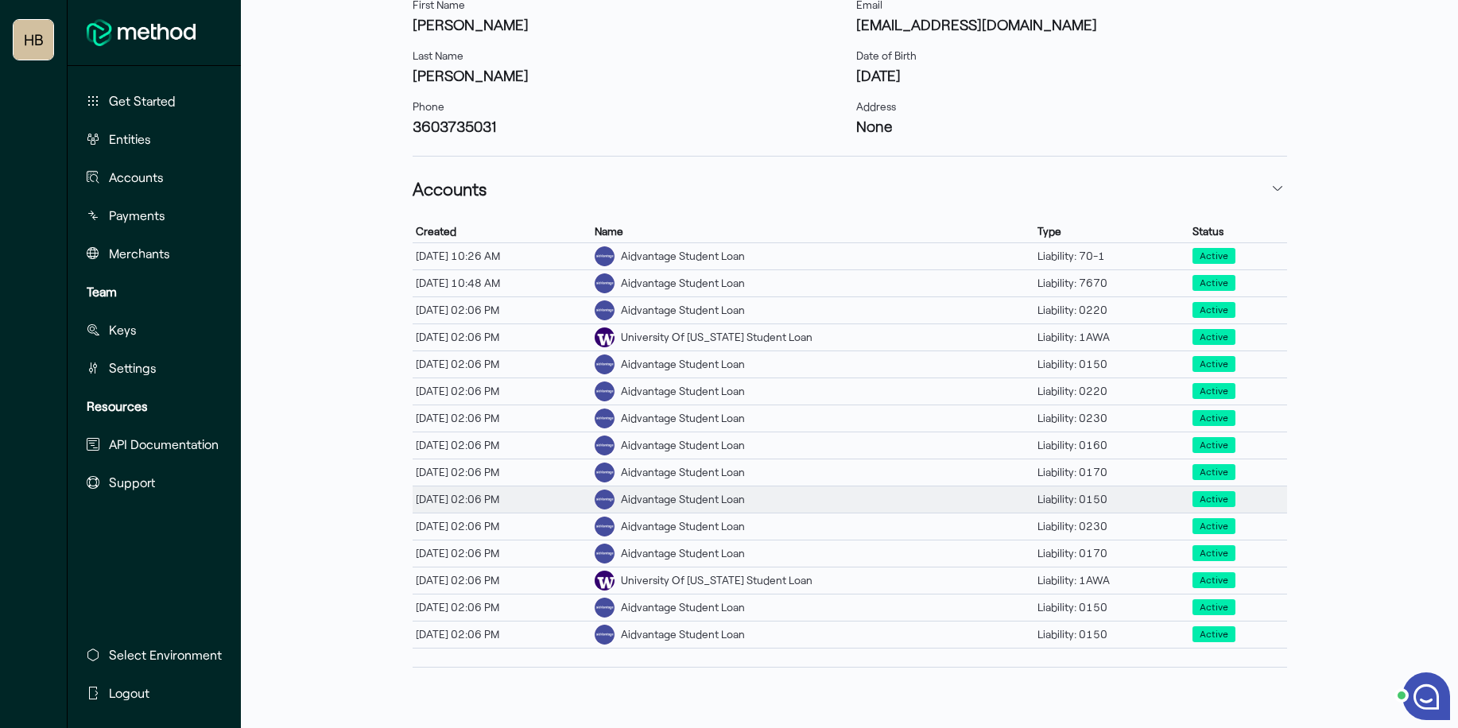
click at [745, 503] on div "Aidvantage Student Loan" at bounding box center [683, 499] width 124 height 17
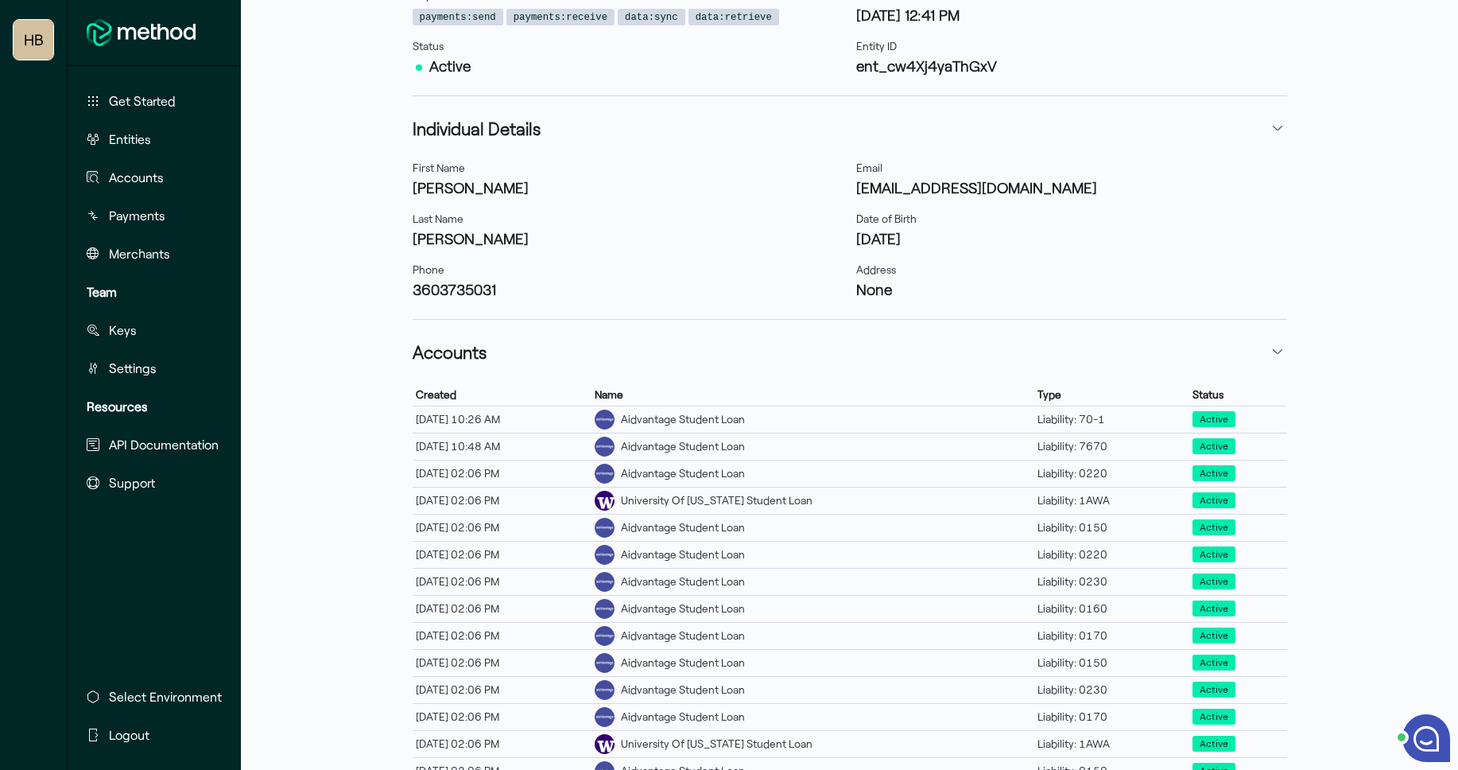
scroll to position [295, 0]
click at [153, 130] on button "Entities" at bounding box center [152, 139] width 145 height 32
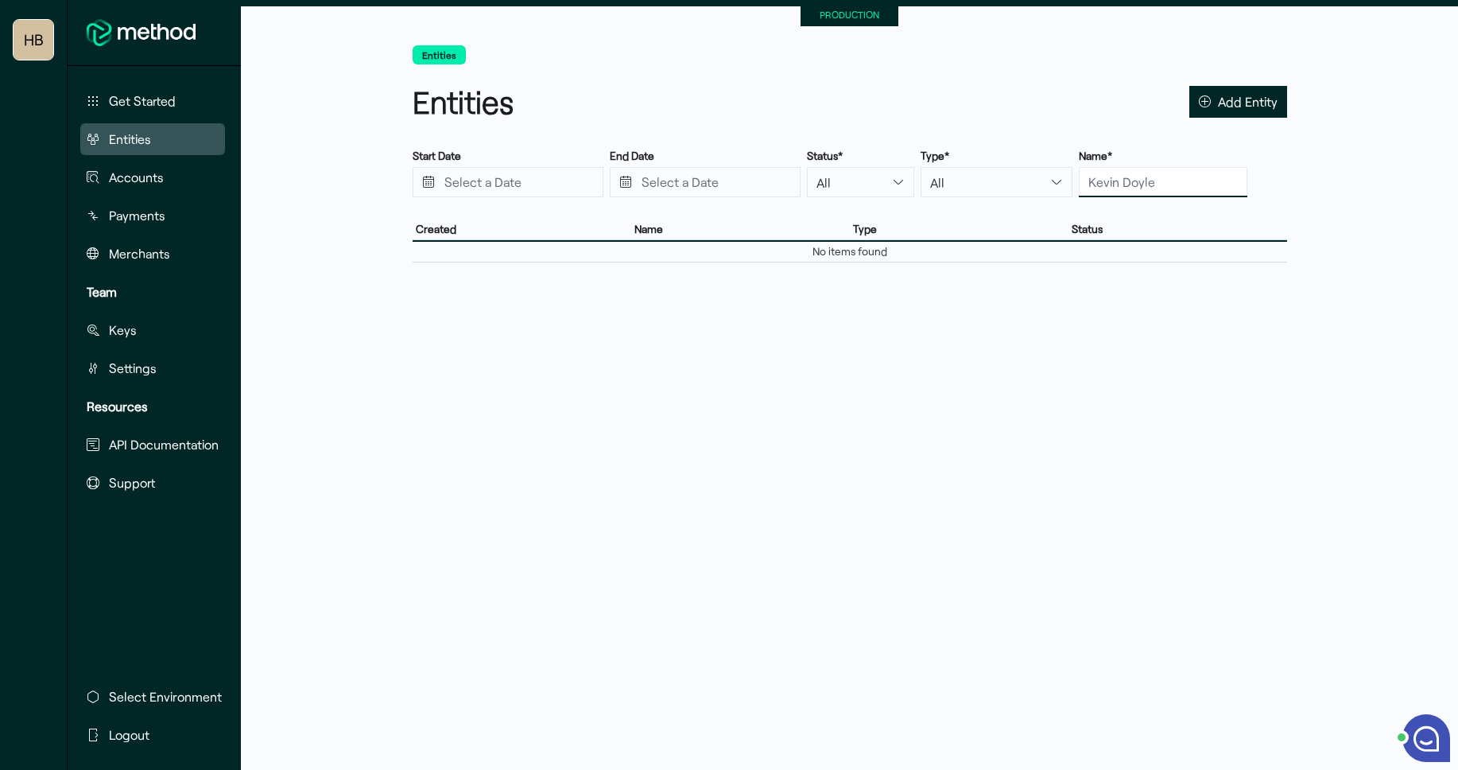
click at [1160, 184] on input "text" at bounding box center [1163, 182] width 169 height 30
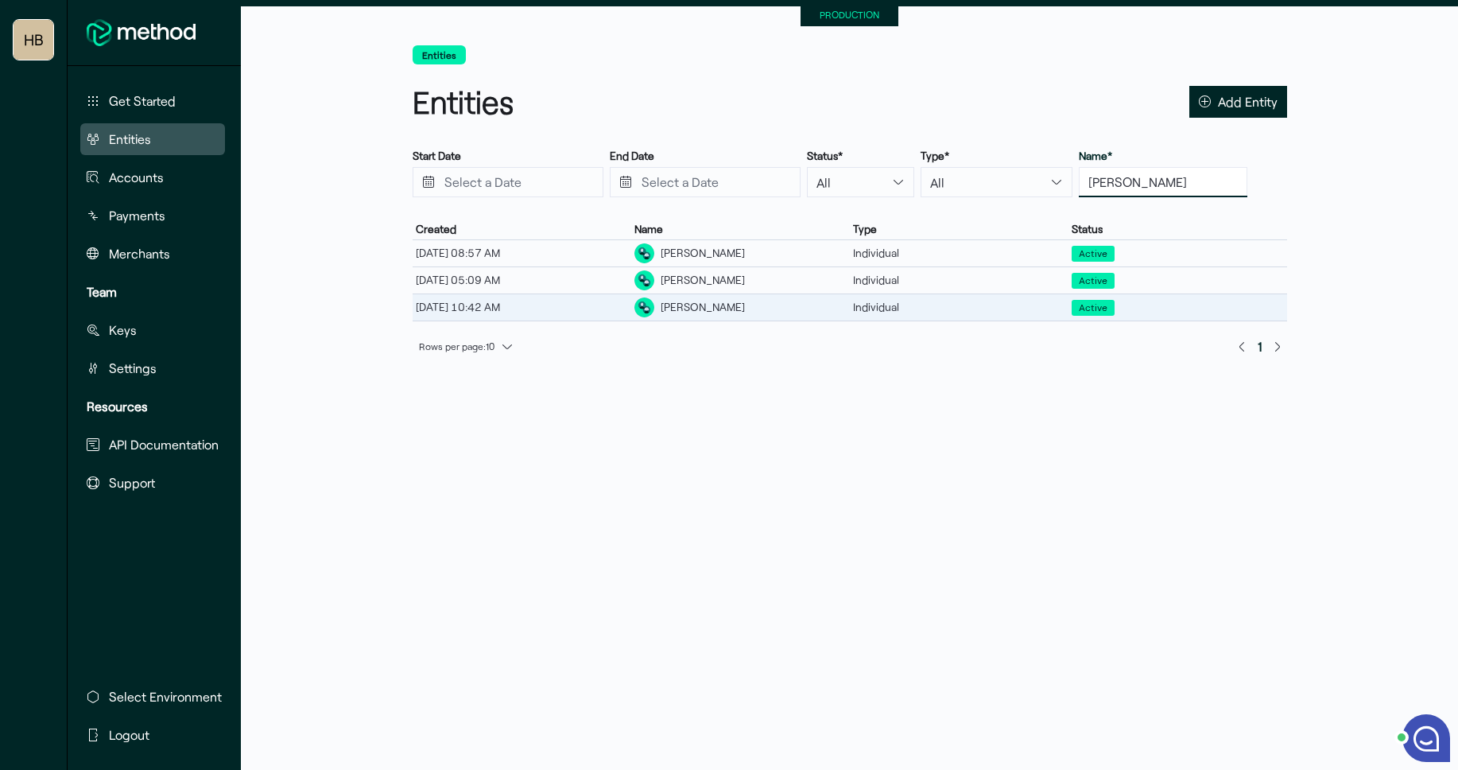
type input "tyler m"
click at [705, 312] on div "Tyler Mc Klosky" at bounding box center [703, 307] width 84 height 17
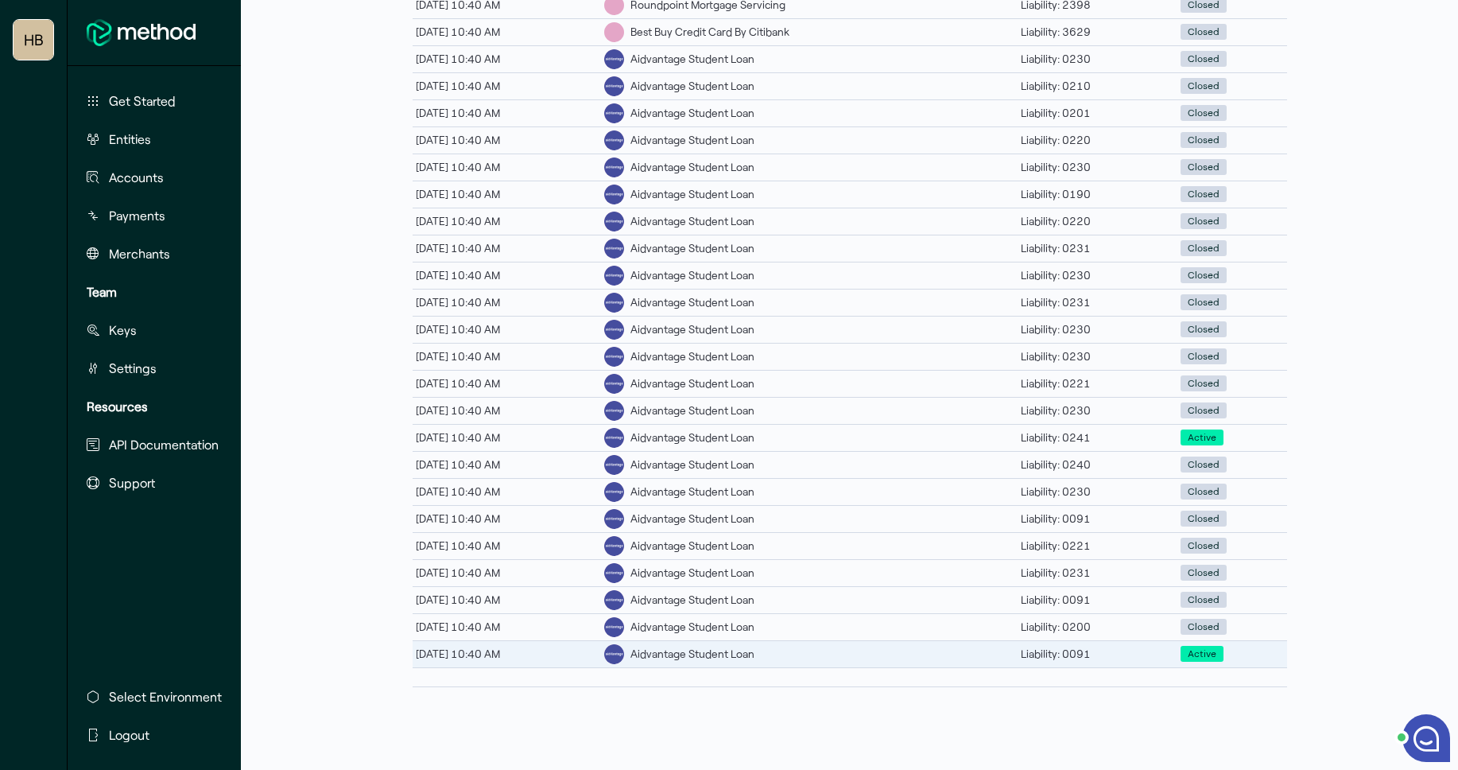
scroll to position [894, 0]
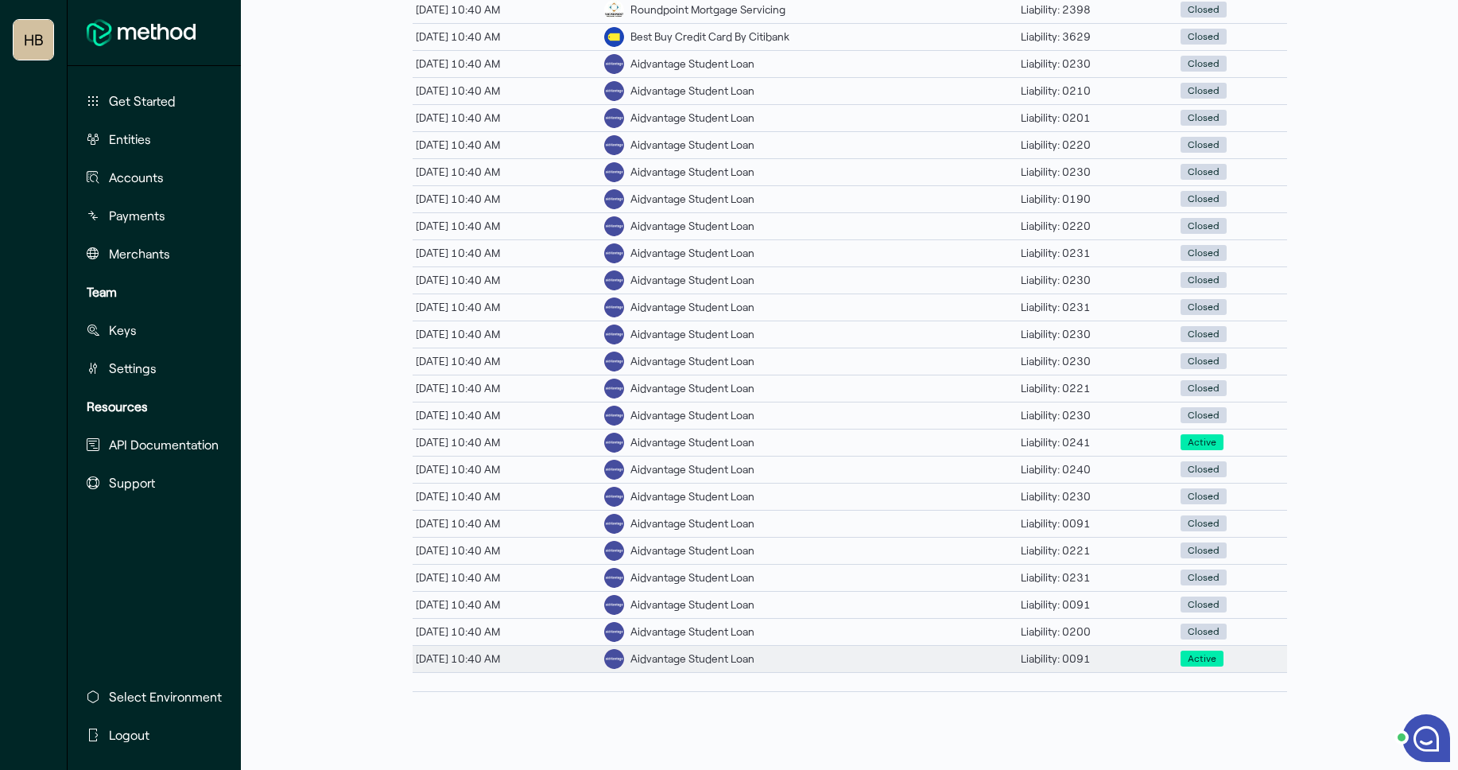
click at [880, 657] on div "Aidvantage Student Loan" at bounding box center [809, 659] width 417 height 26
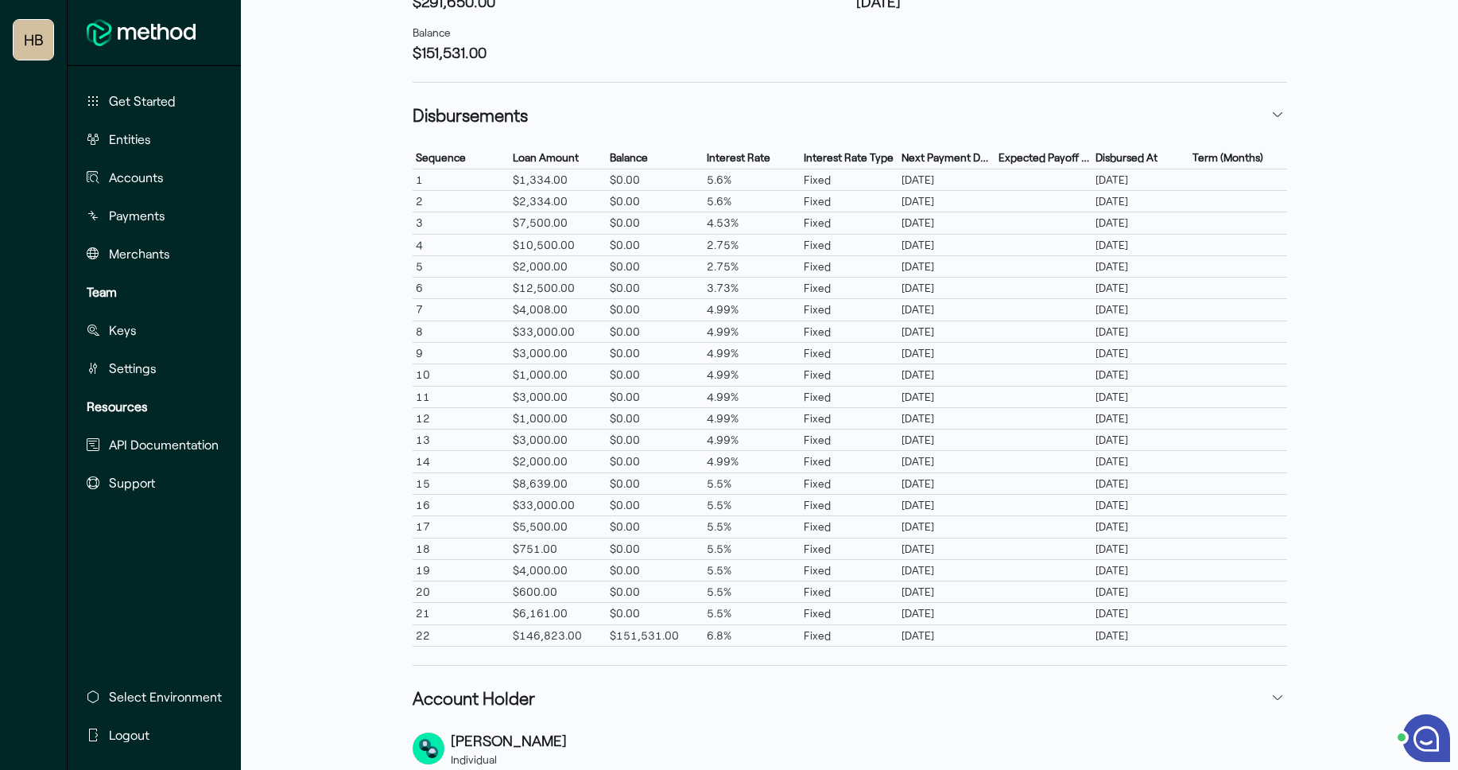
scroll to position [584, 0]
